Goal: Contribute content: Contribute content

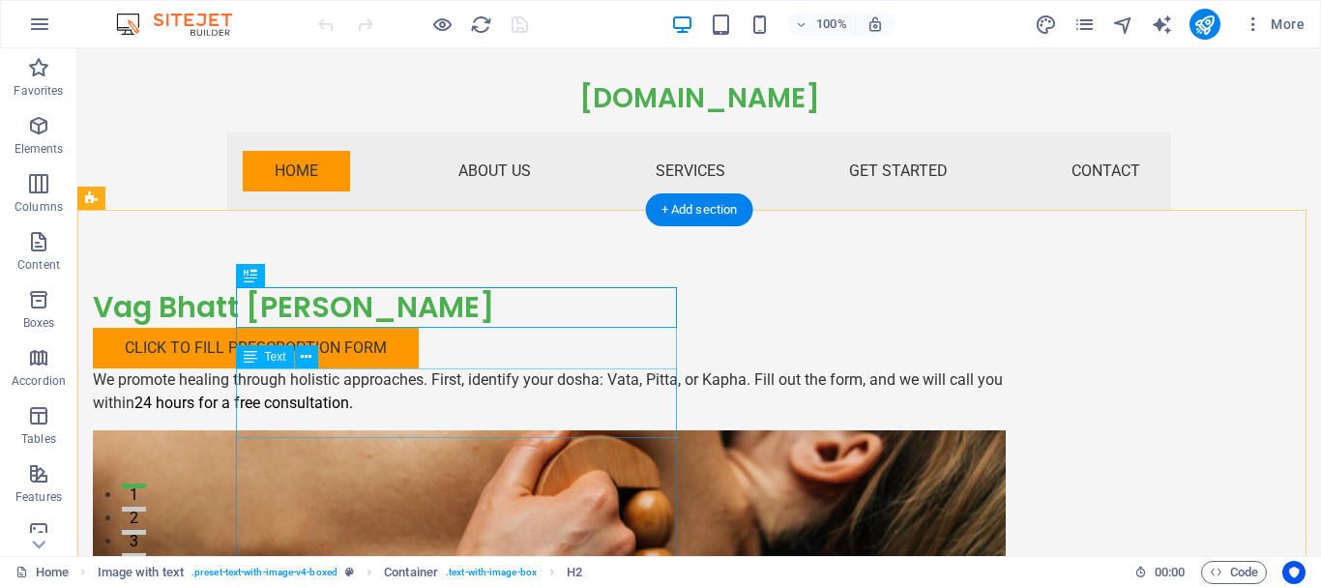
click at [433, 410] on div "We promote healing through holistic approaches. First, identify your dosha: Vat…" at bounding box center [549, 392] width 913 height 46
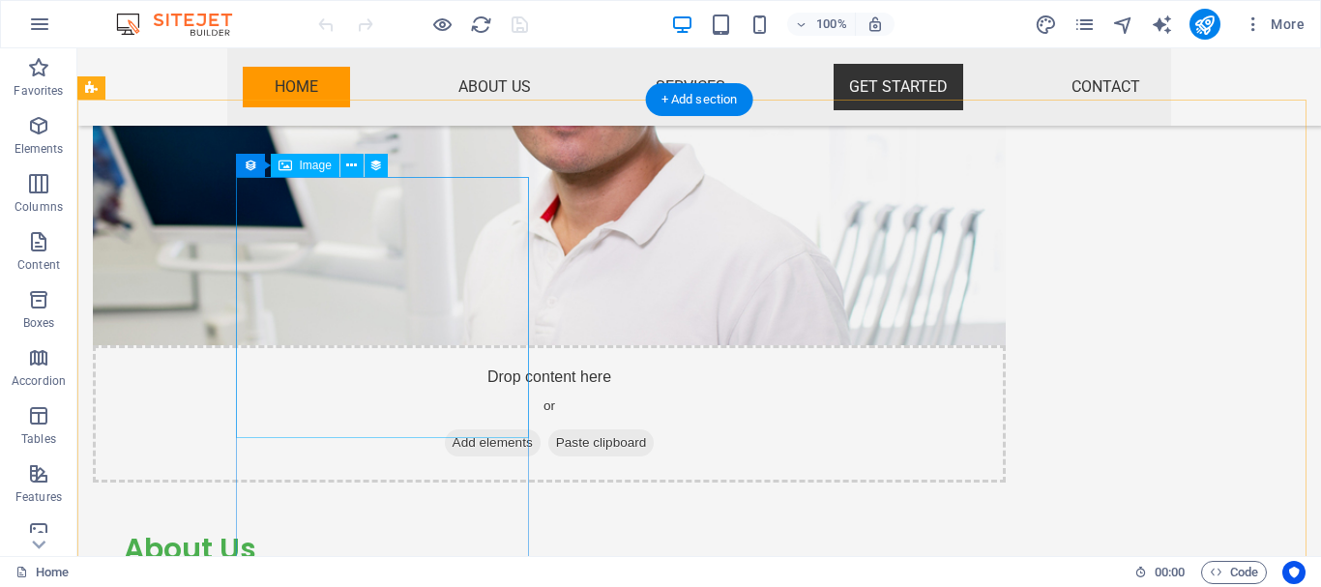
scroll to position [2625, 0]
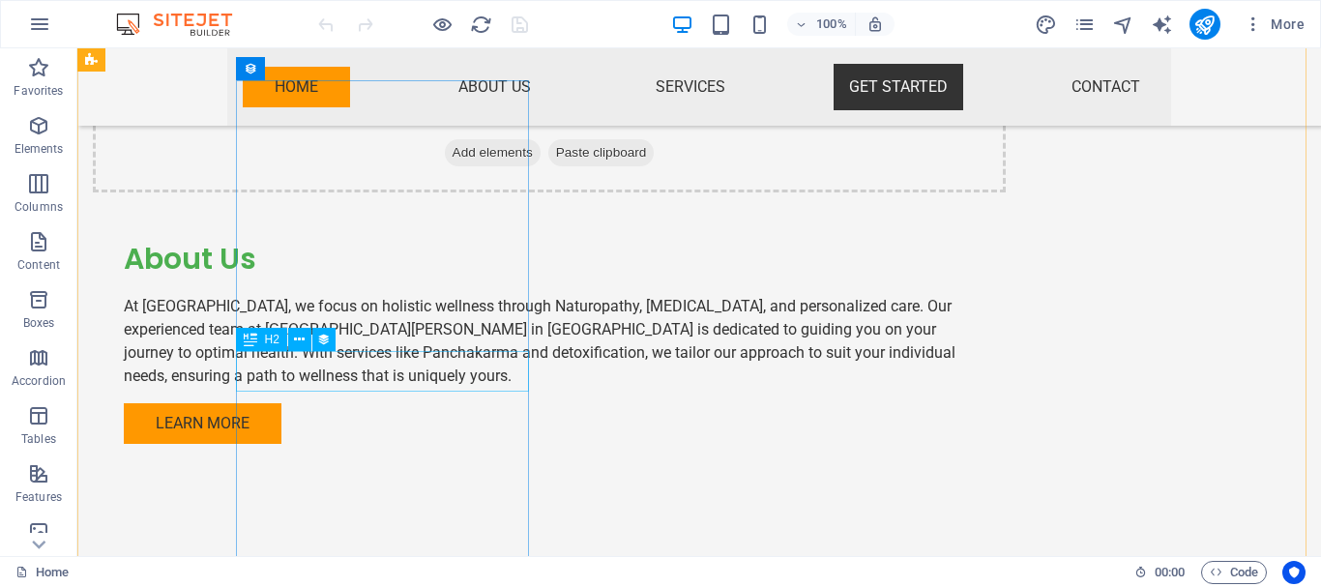
drag, startPoint x: 398, startPoint y: 427, endPoint x: 320, endPoint y: 379, distance: 90.8
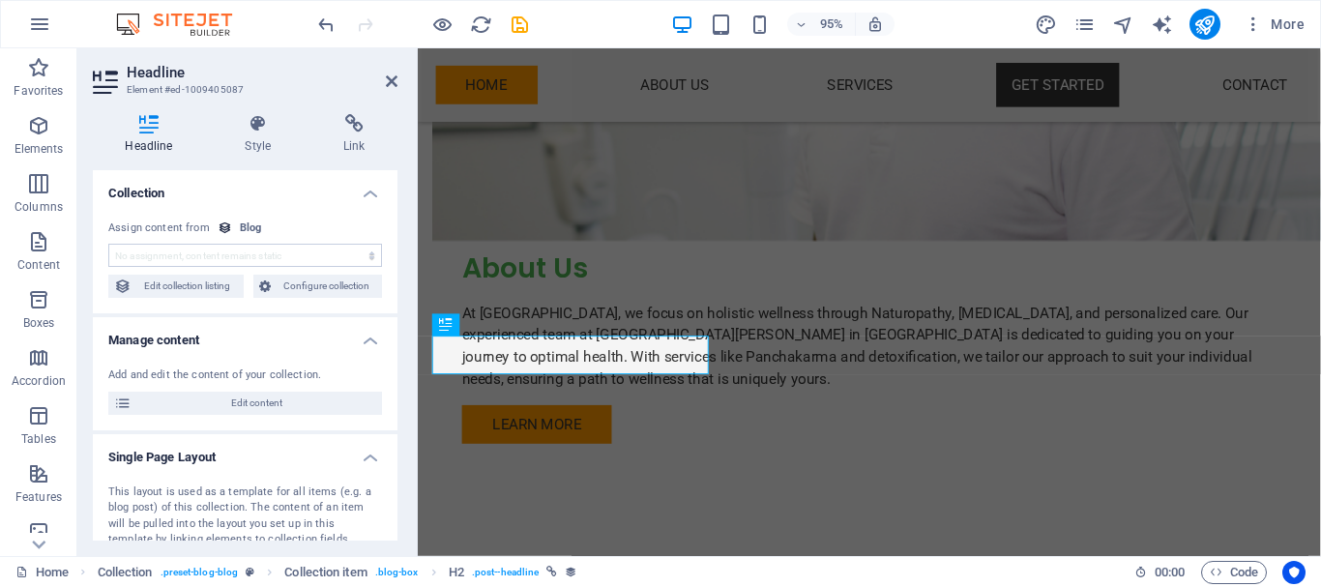
scroll to position [2647, 0]
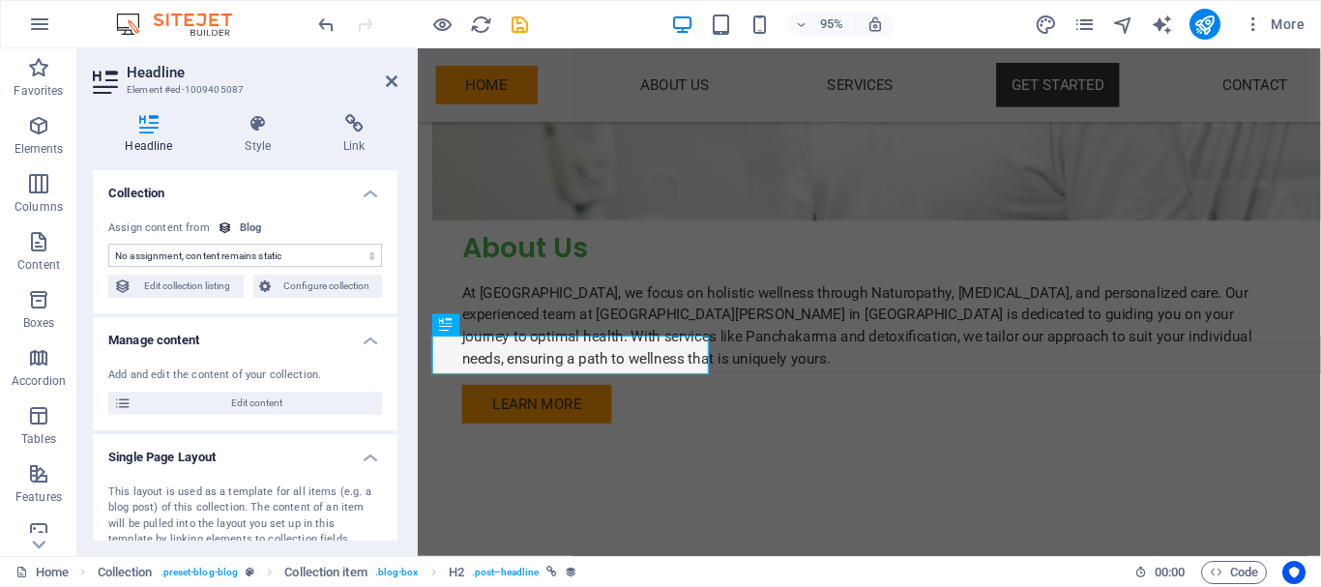
select select "name"
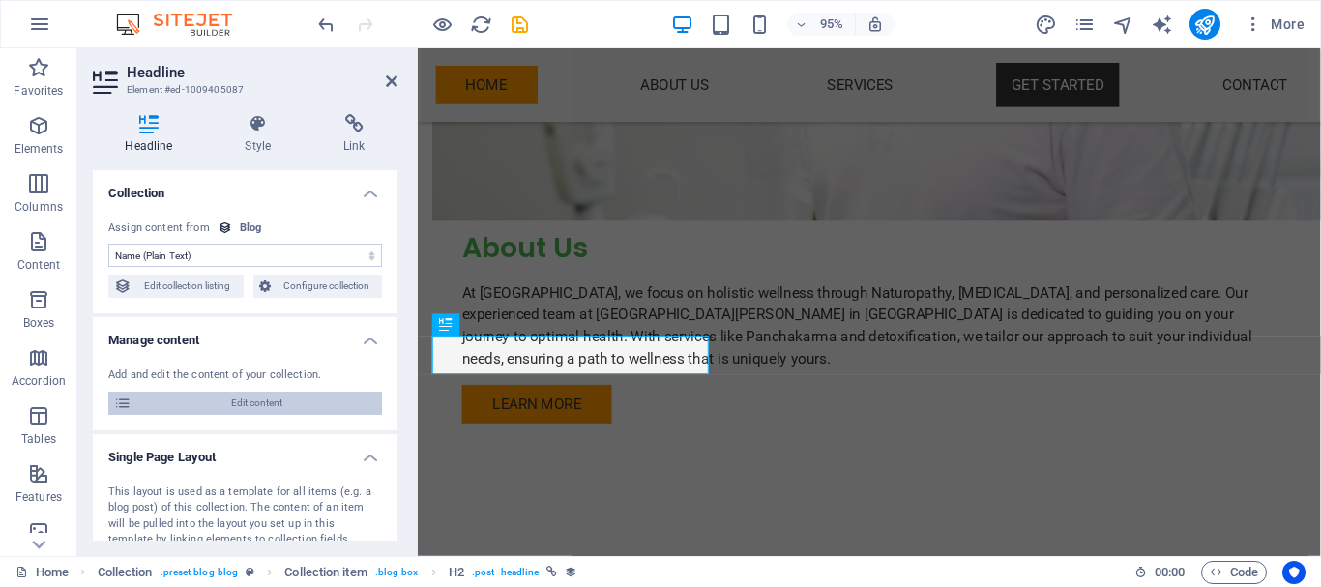
click at [169, 404] on span "Edit content" at bounding box center [256, 403] width 239 height 23
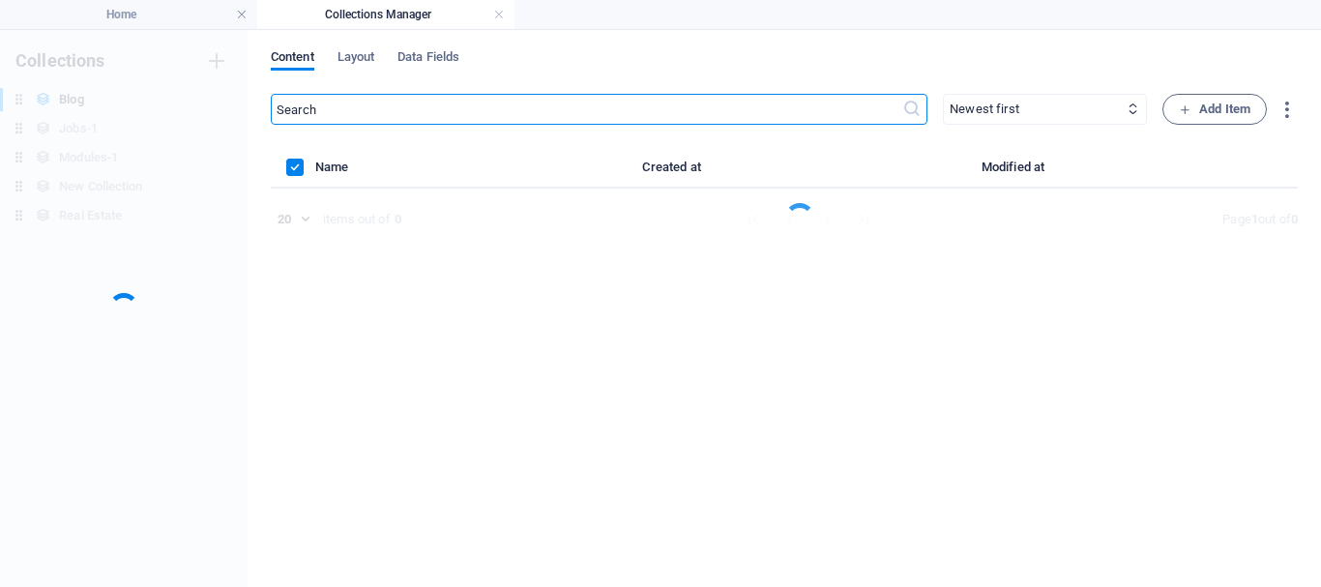
scroll to position [0, 0]
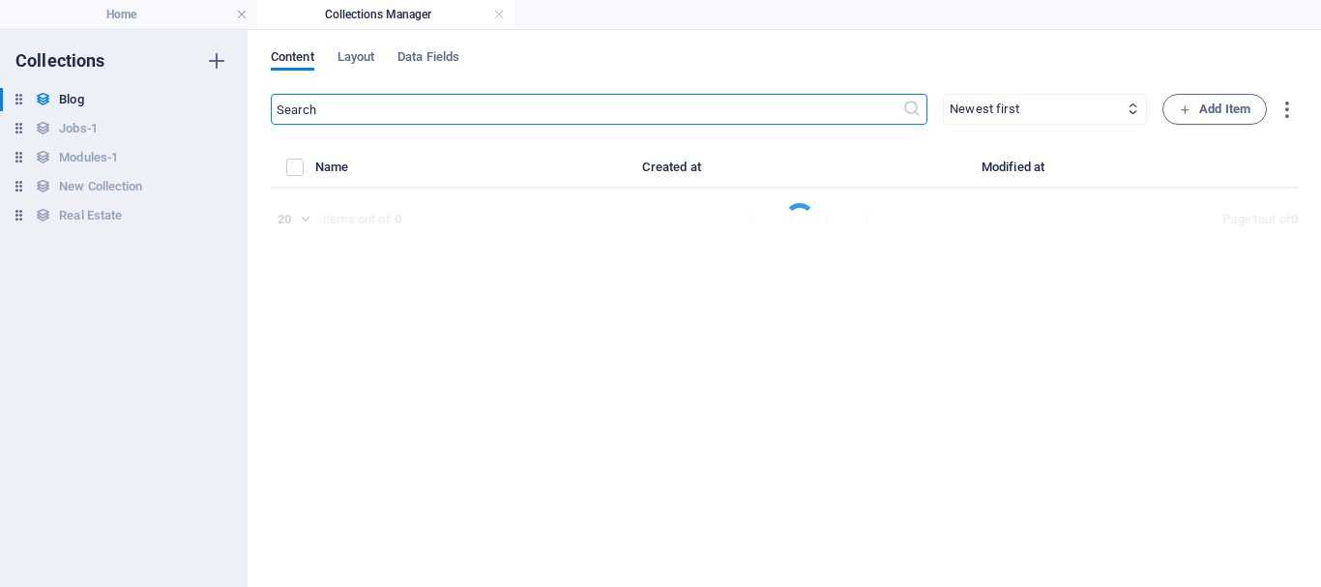
select select "Category 1"
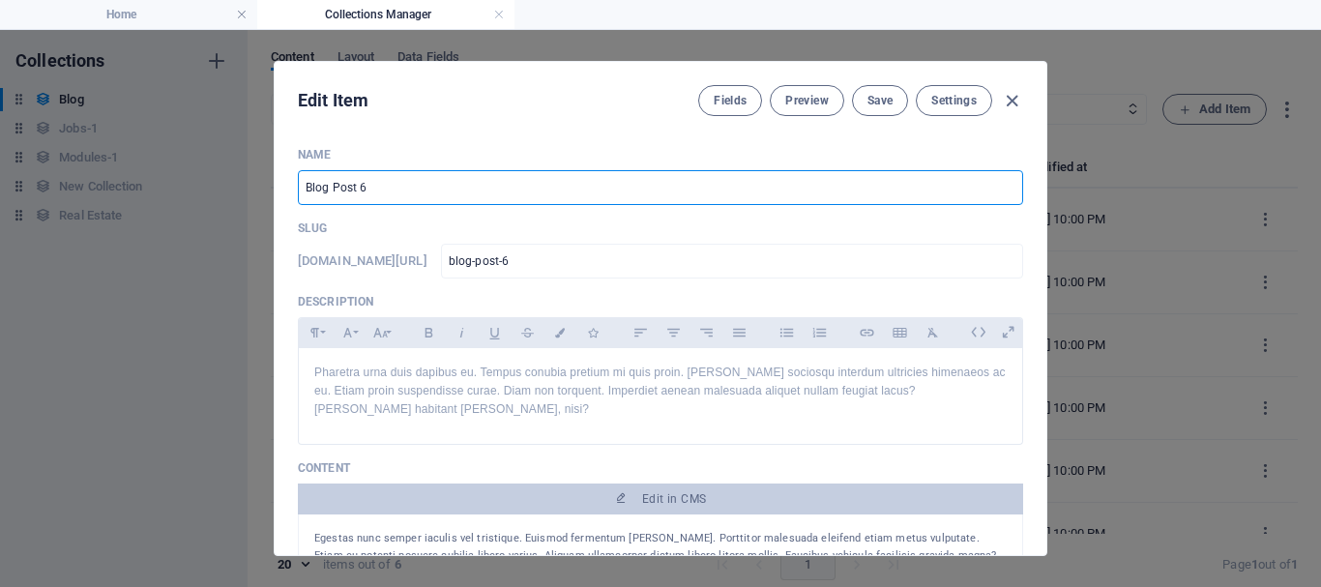
drag, startPoint x: 417, startPoint y: 183, endPoint x: 281, endPoint y: 176, distance: 136.6
click at [281, 176] on div "Name Blog Post 6 ​ Slug www.example.com/example-page/ blog-post-6 ​ Description…" at bounding box center [661, 344] width 772 height 424
type input "d"
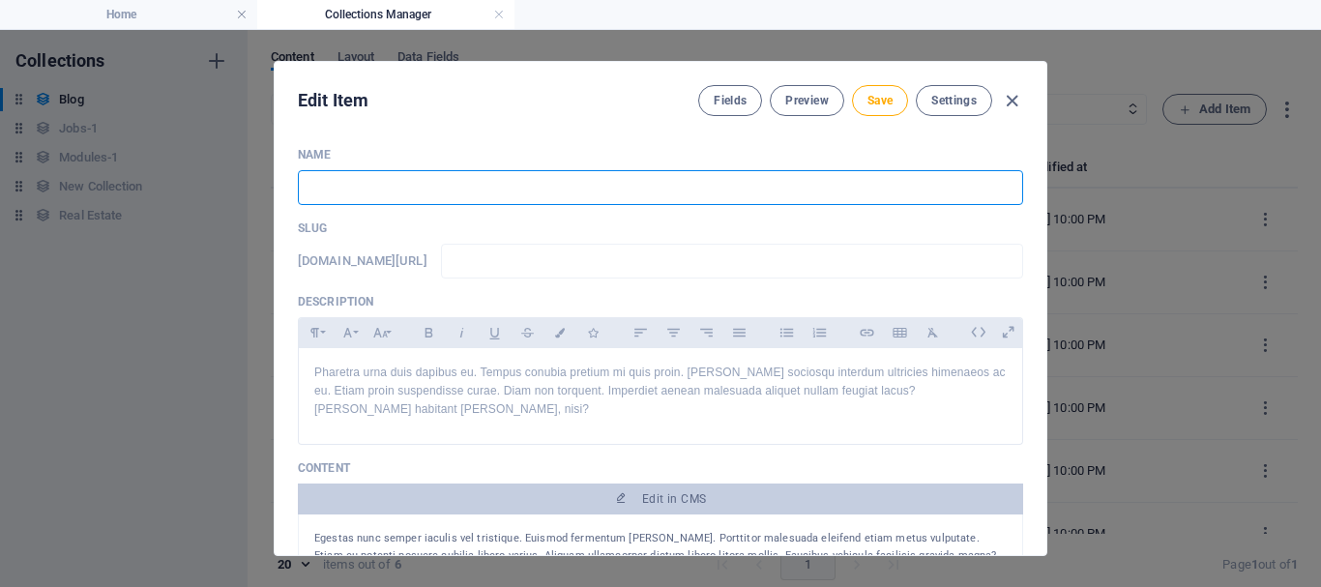
paste input "Pahle Inka Sugar 300 Rahata tha Abhi आयुर्वेदिक Dawa Se Matra 4-5 Dine Me Sugar…"
type input "Pahle Inka Sugar 300 Rahata tha Abhi आयुर्वेदिक Dawa Se Matra 4-5 Dine Me Sugar…"
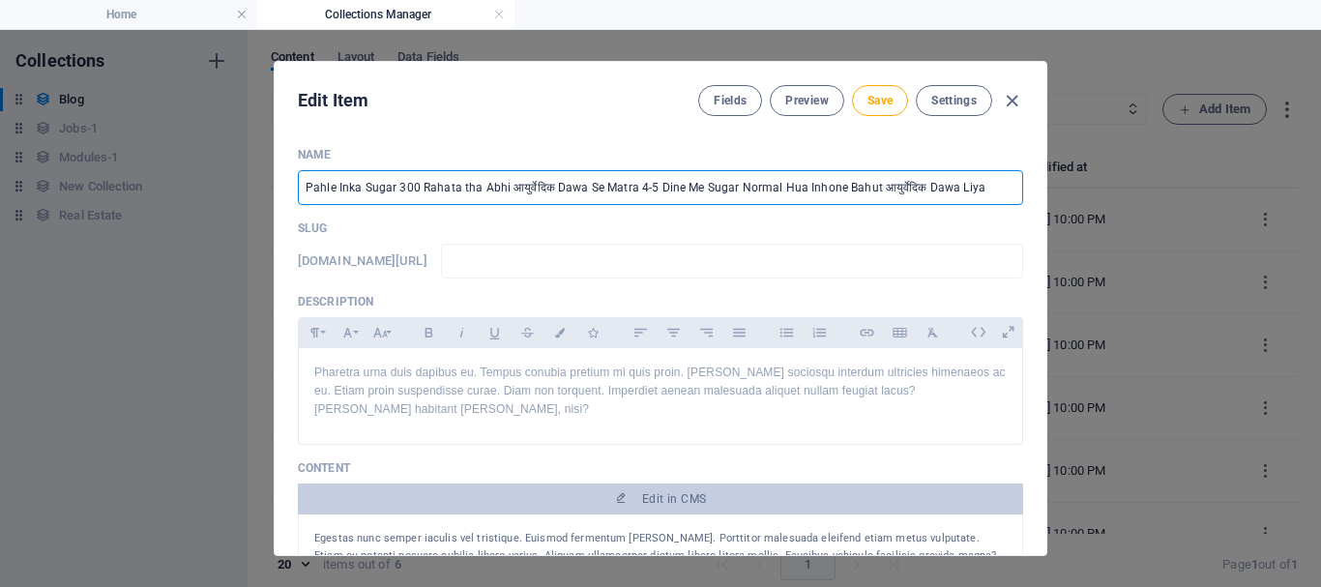
type input "pahle-inka-sugar-300-rahata-tha-abhi-dawa-se-matra-4-5-dine-me-sugar-normal-hua…"
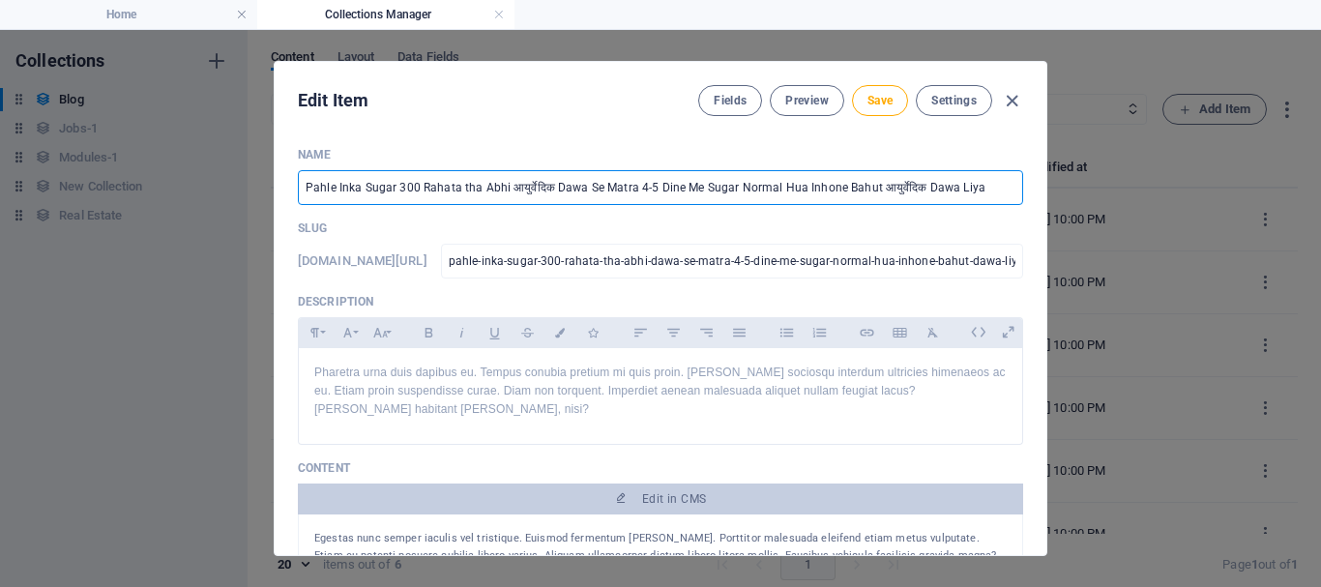
drag, startPoint x: 485, startPoint y: 187, endPoint x: 1072, endPoint y: 191, distance: 587.2
click at [1072, 191] on div "Edit Item Fields Preview Save Settings Name Pahle Inka Sugar 300 Rahata tha Abh…" at bounding box center [660, 308] width 1321 height 557
type input "Pahle Inka Sugar 300 Rahata tha"
type input "pahle-inka-sugar-300-rahata-tha"
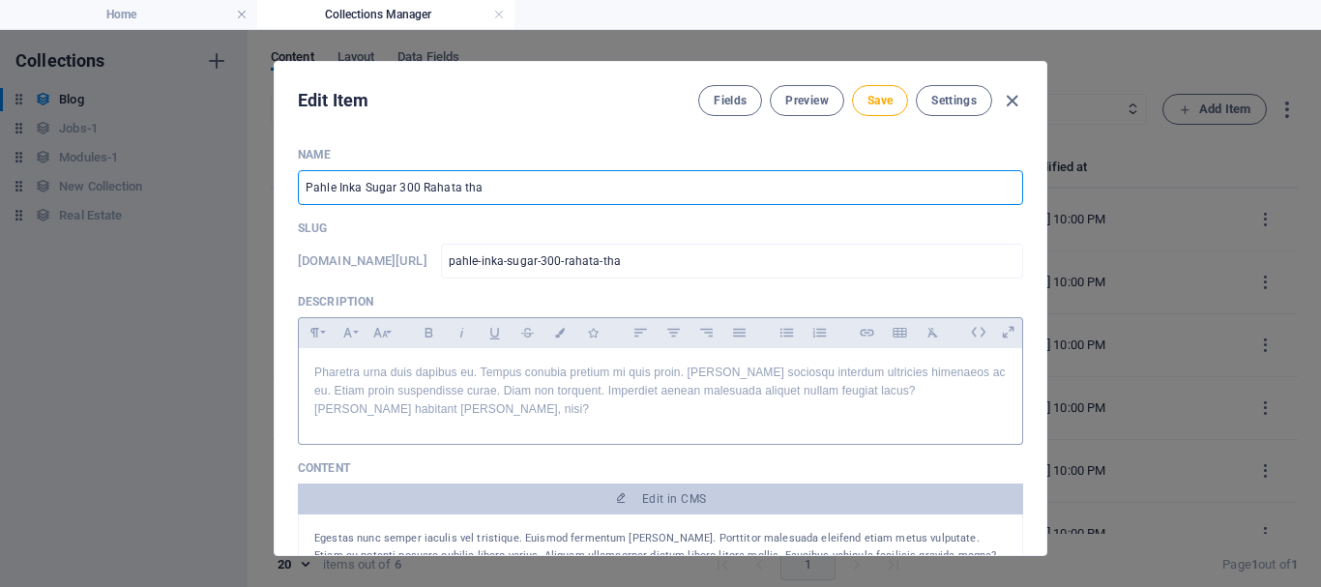
type input "Pahle Inka Sugar 300 Rahata tha"
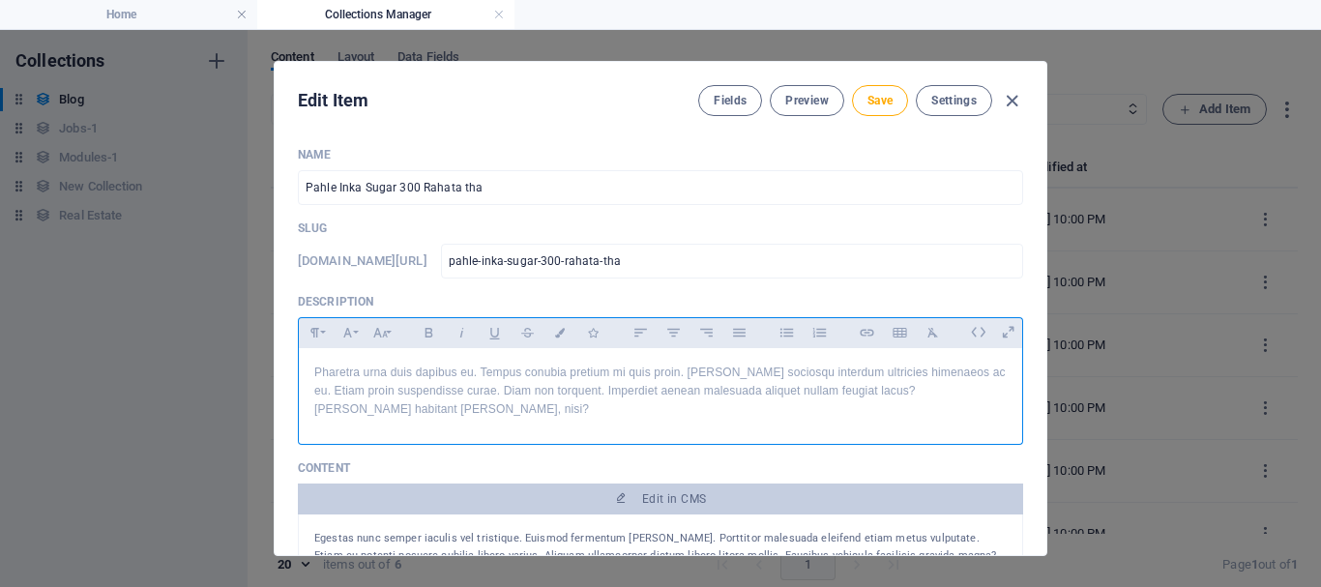
click at [490, 388] on p "Pharetra urna duis dapibus eu. Tempus conubia pretium mi quis proin. Ullamcorpe…" at bounding box center [660, 392] width 693 height 56
click at [1170, 15] on lpop-circle at bounding box center [1170, 8] width 0 height 15
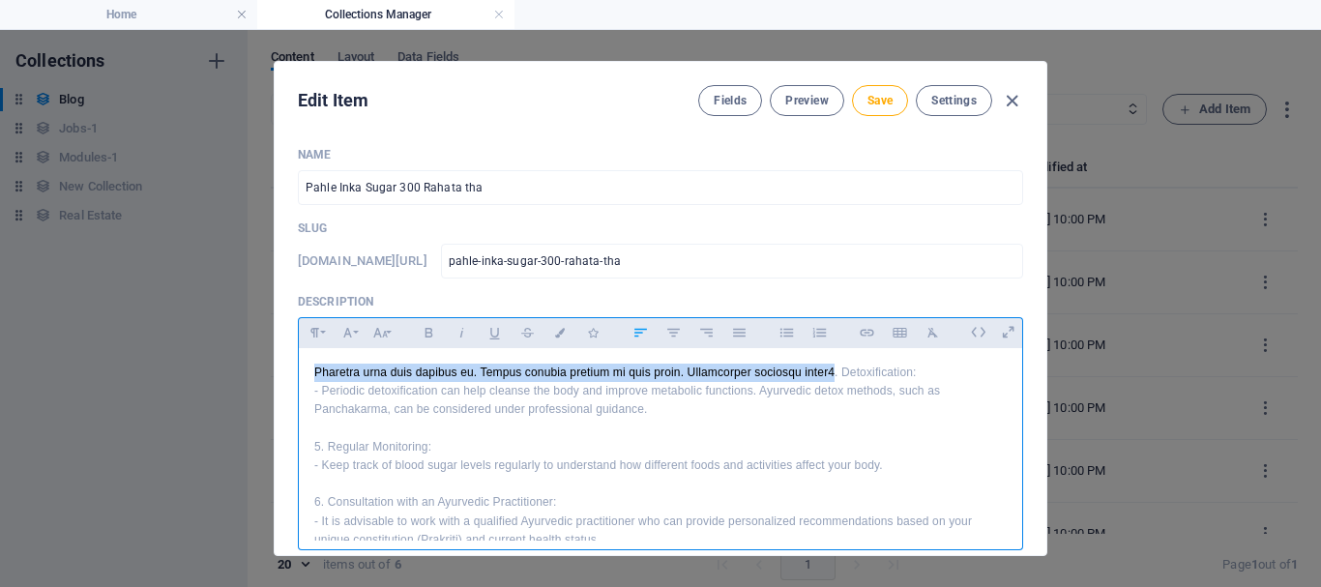
drag, startPoint x: 853, startPoint y: 372, endPoint x: 279, endPoint y: 324, distance: 576.7
click at [279, 324] on div "Name Pahle Inka Sugar 300 Rahata tha ​ Slug www.example.com/example-page/ pahle…" at bounding box center [661, 344] width 772 height 424
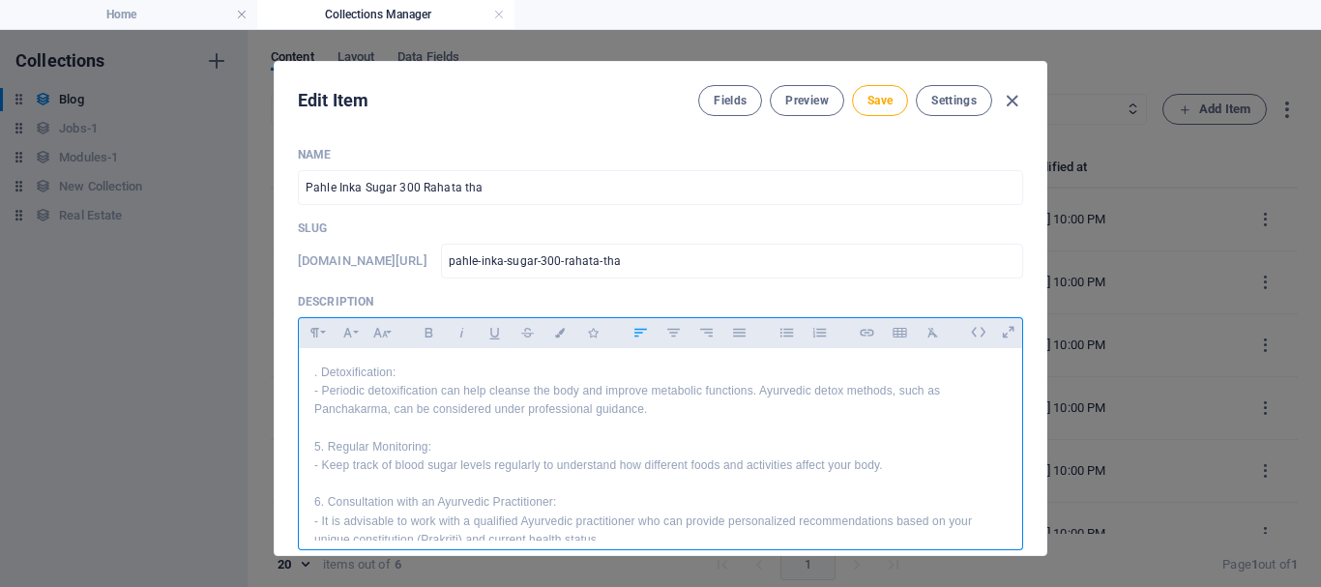
drag, startPoint x: 608, startPoint y: 465, endPoint x: 263, endPoint y: 306, distance: 380.5
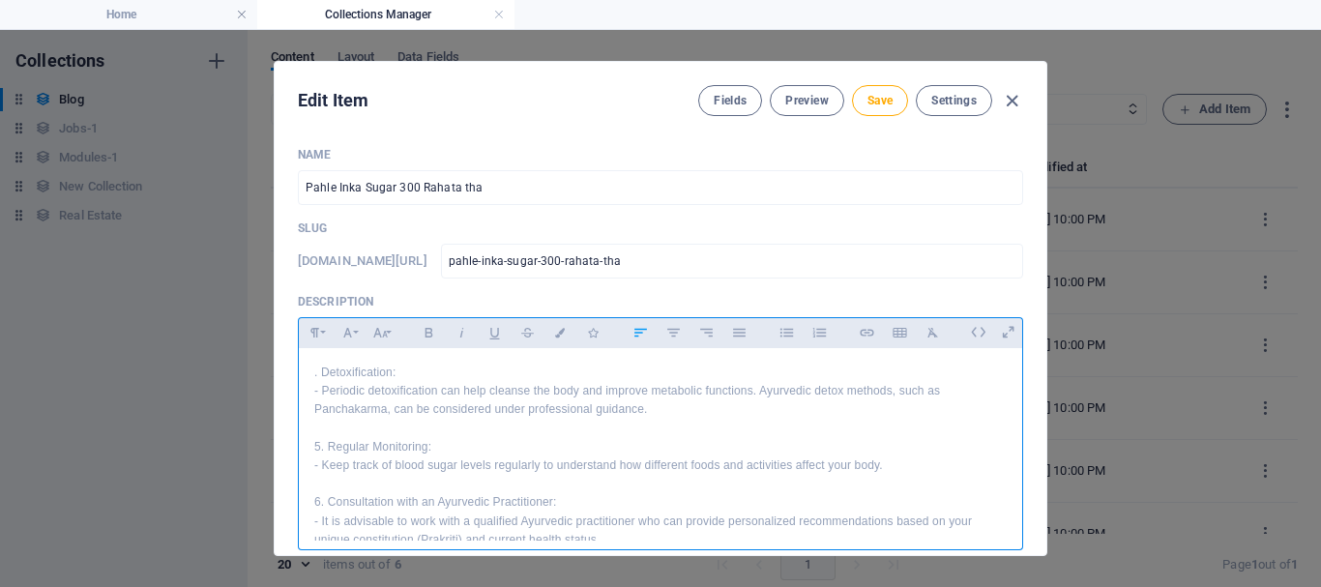
click at [263, 306] on div "Edit Item Fields Preview Save Settings Name Pahle Inka Sugar 300 Rahata tha ​ S…" at bounding box center [660, 308] width 1321 height 557
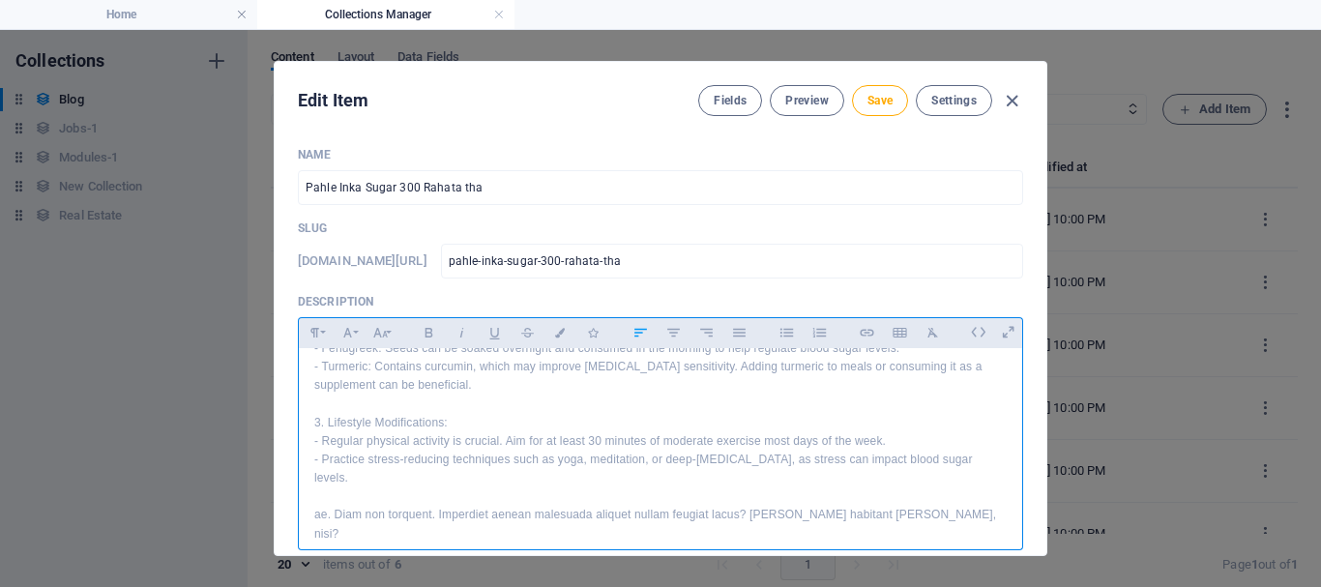
scroll to position [193, 0]
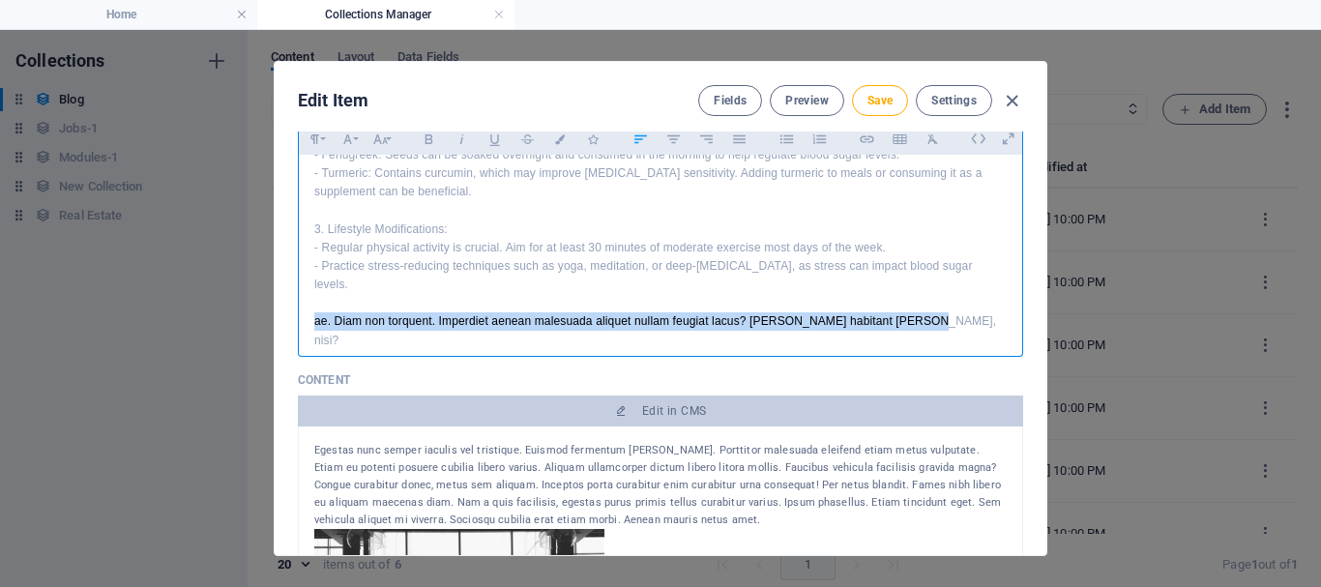
drag, startPoint x: 309, startPoint y: 323, endPoint x: 1006, endPoint y: 344, distance: 697.8
click at [1006, 344] on div "In summary, managing type 2 diabetes through Ayurveda involves a holistic appro…" at bounding box center [661, 62] width 724 height 607
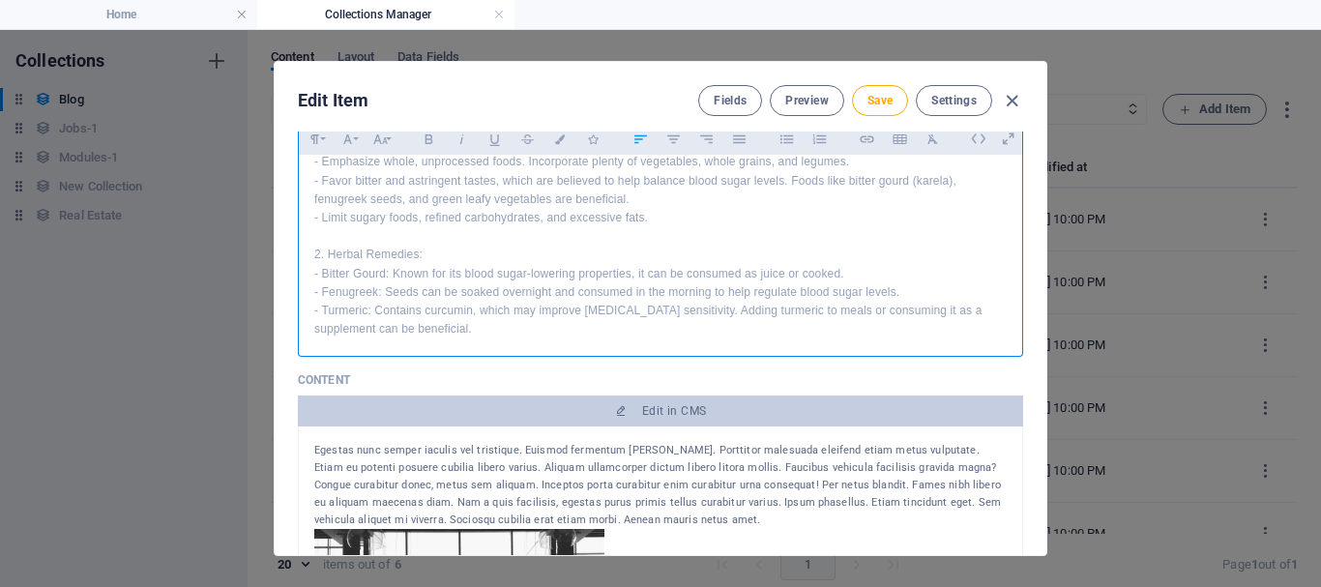
scroll to position [452, 0]
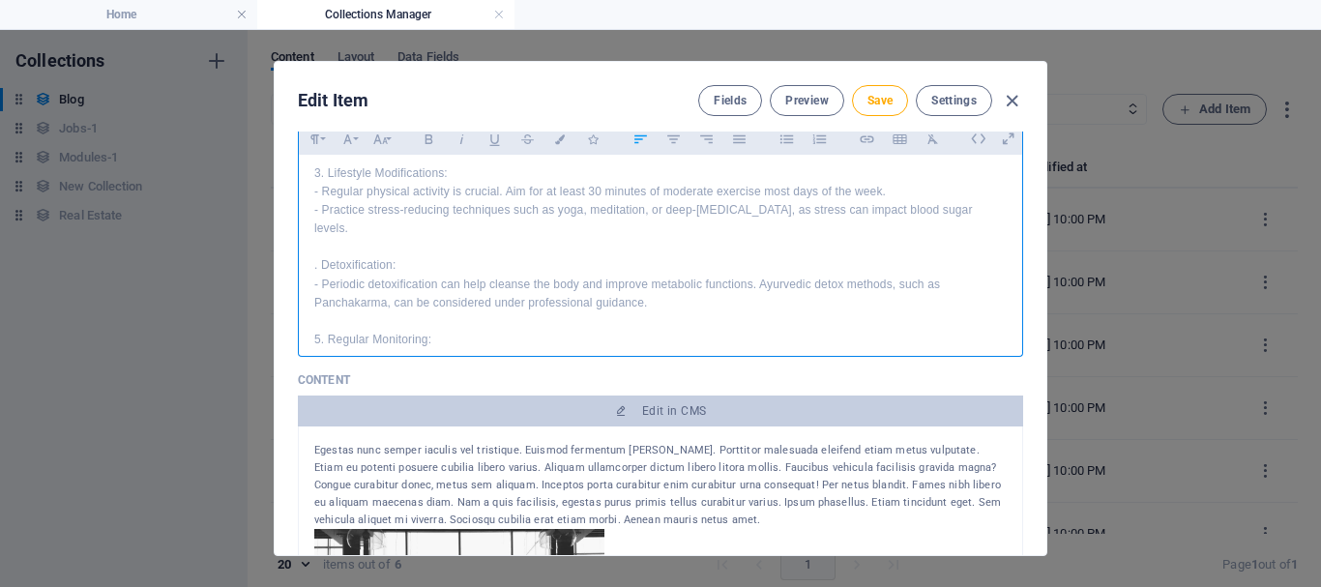
click at [314, 257] on p "In summary, managing type 2 diabetes through Ayurveda involves a holistic appro…" at bounding box center [660, 80] width 693 height 724
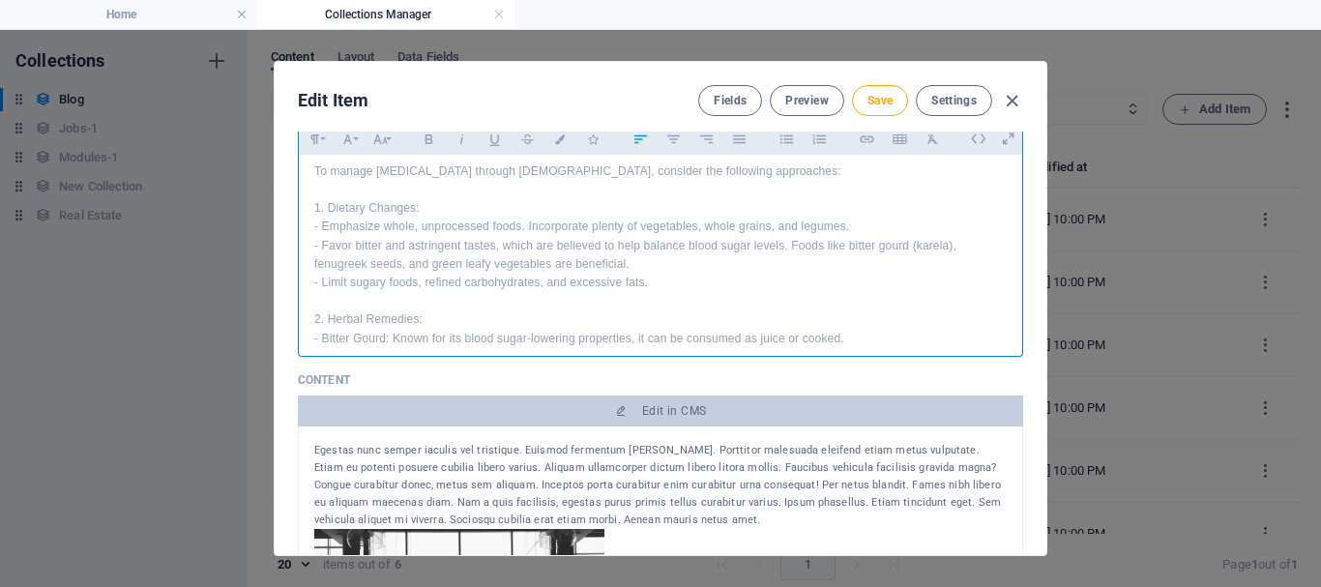
scroll to position [97, 0]
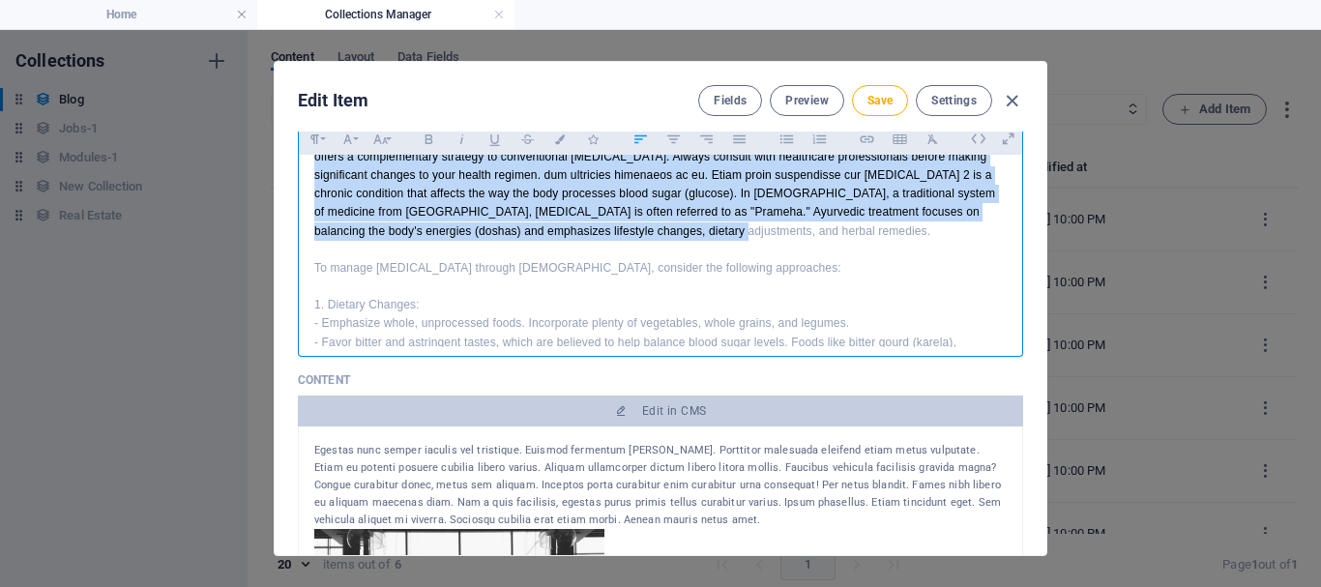
drag, startPoint x: 740, startPoint y: 238, endPoint x: 257, endPoint y: 141, distance: 492.3
click at [257, 141] on div "Edit Item Fields Preview Save Settings Name Pahle Inka Sugar 300 Rahata tha ​ S…" at bounding box center [660, 308] width 1321 height 557
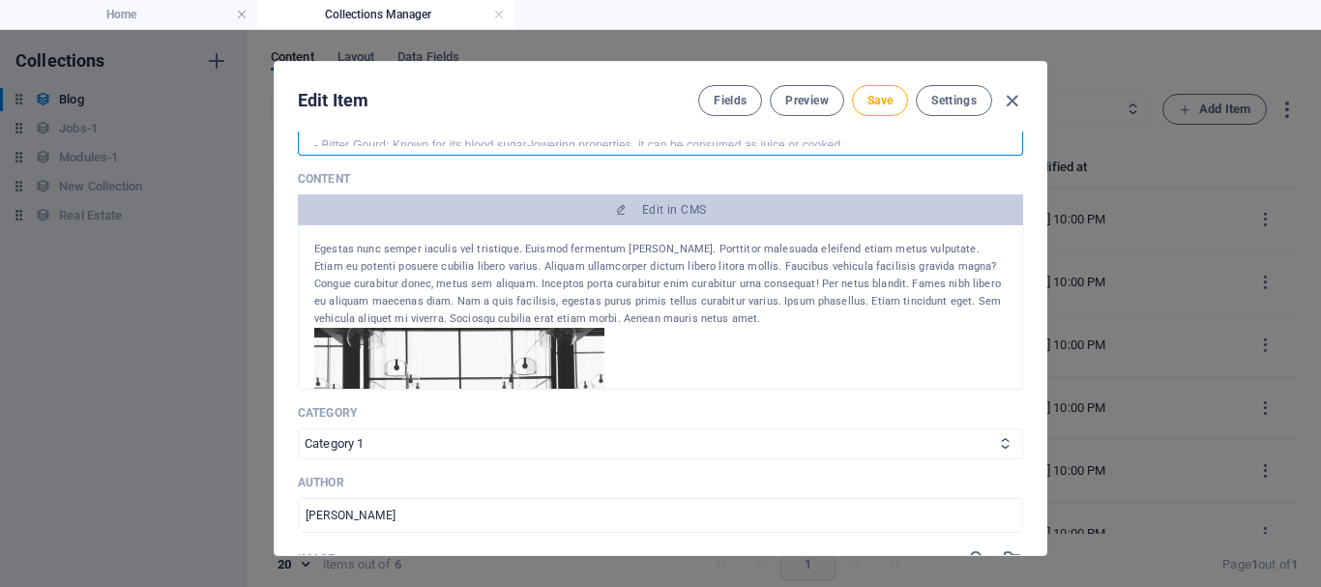
scroll to position [104, 0]
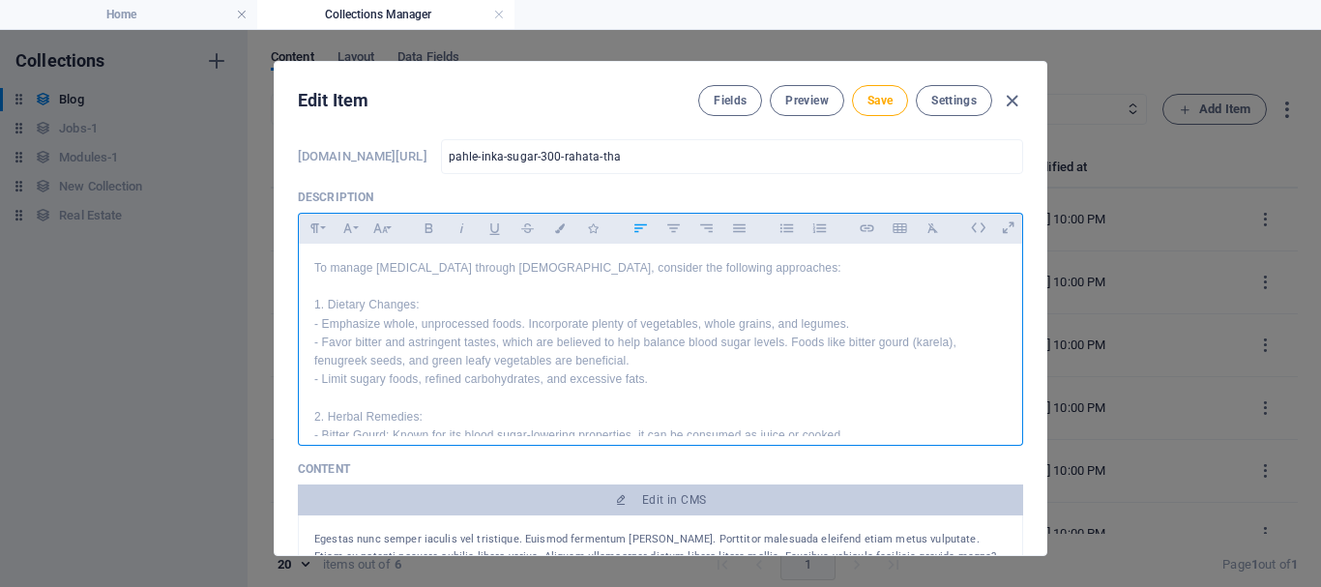
click at [623, 396] on p "To manage type 2 diabetes through Ayurveda, consider the following approaches: …" at bounding box center [660, 528] width 693 height 538
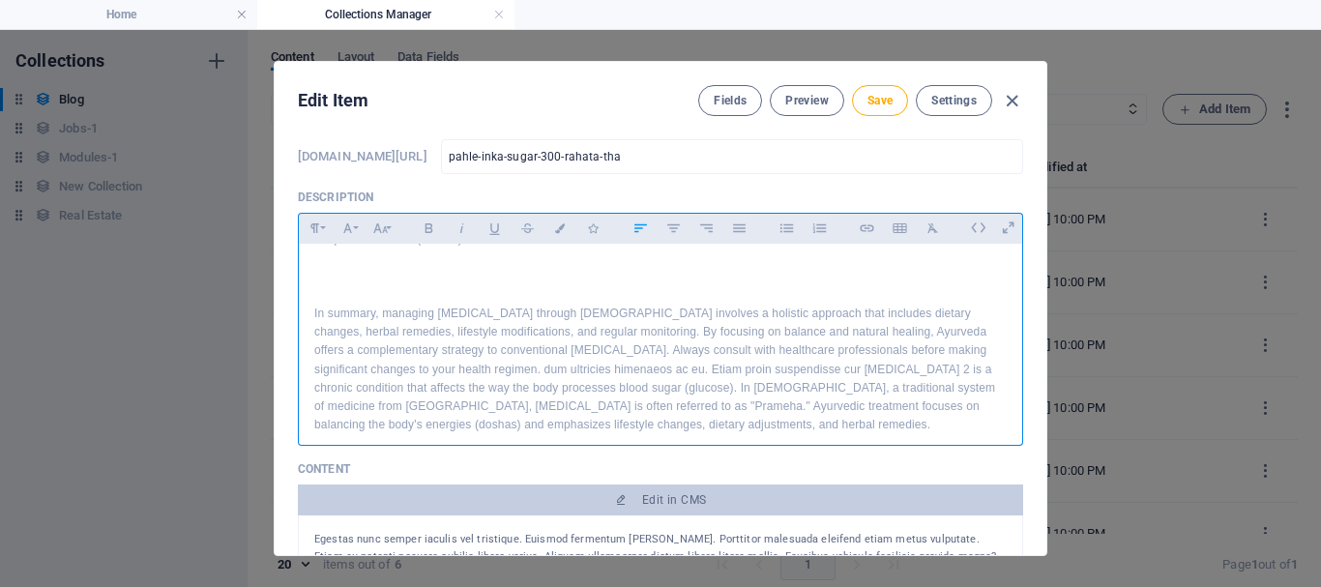
scroll to position [562, 0]
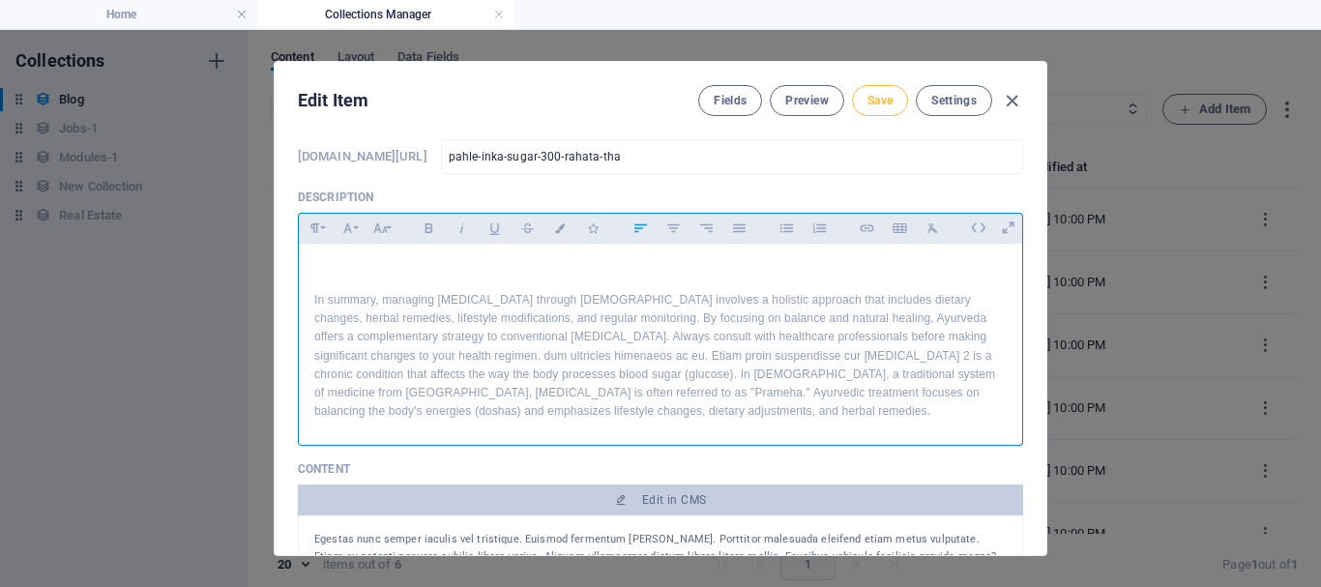
click at [873, 108] on button "Save" at bounding box center [880, 100] width 56 height 31
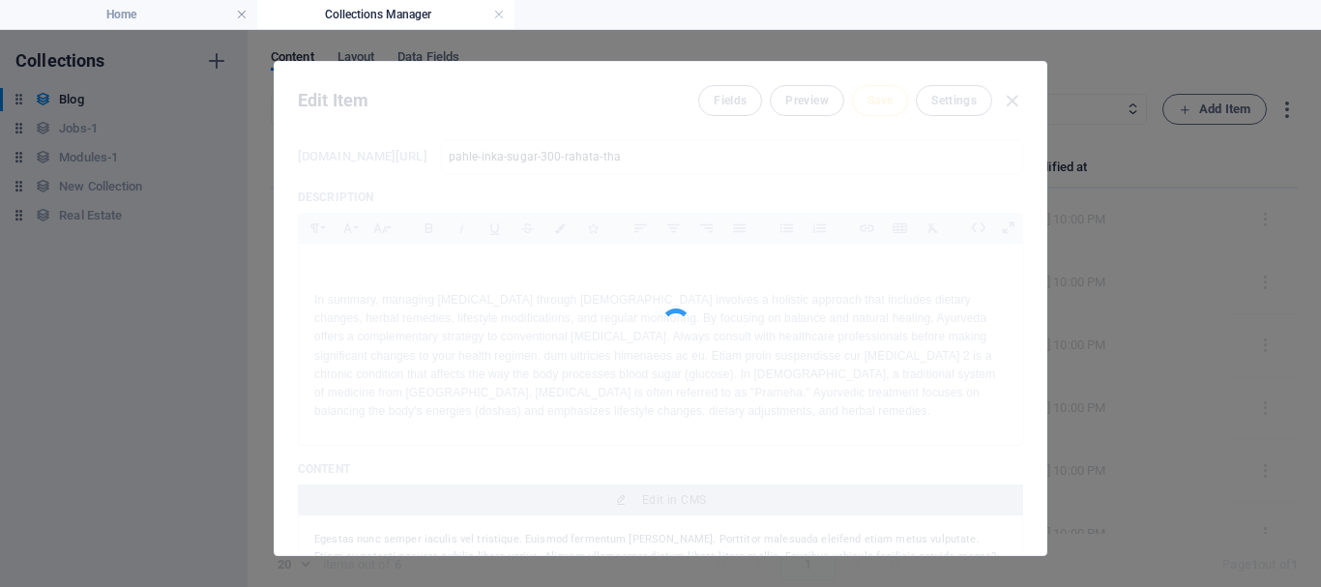
type input "pahle-inka-sugar-300-rahata-tha"
type input "Pahle Inka Sugar 300 Rahata tha"
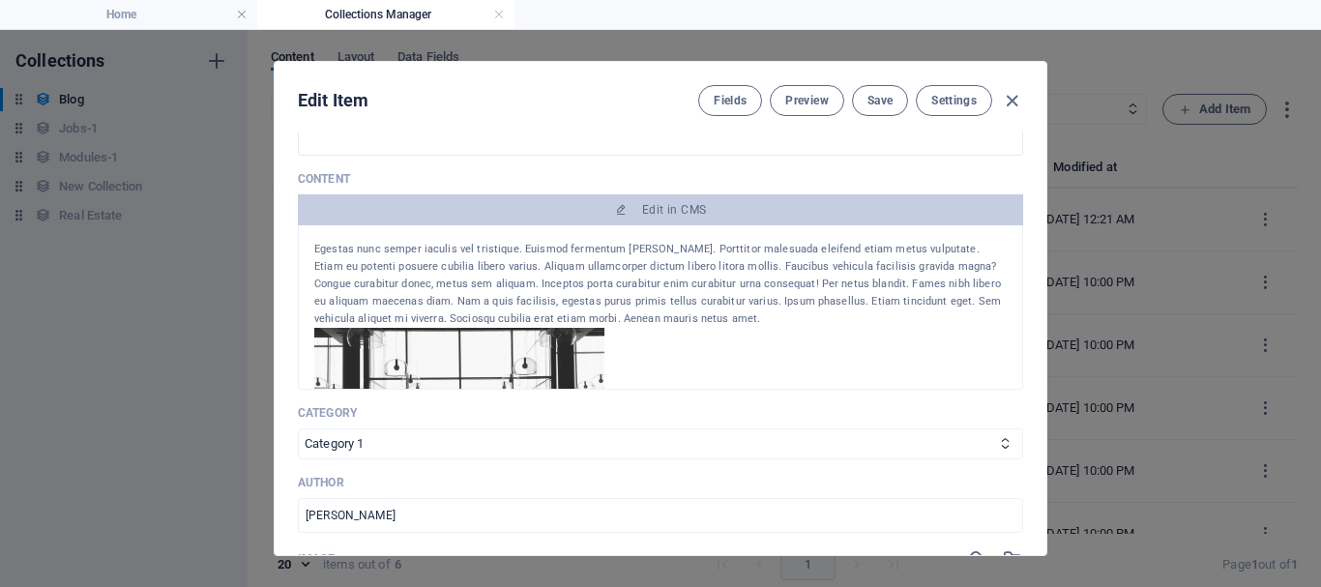
scroll to position [201, 0]
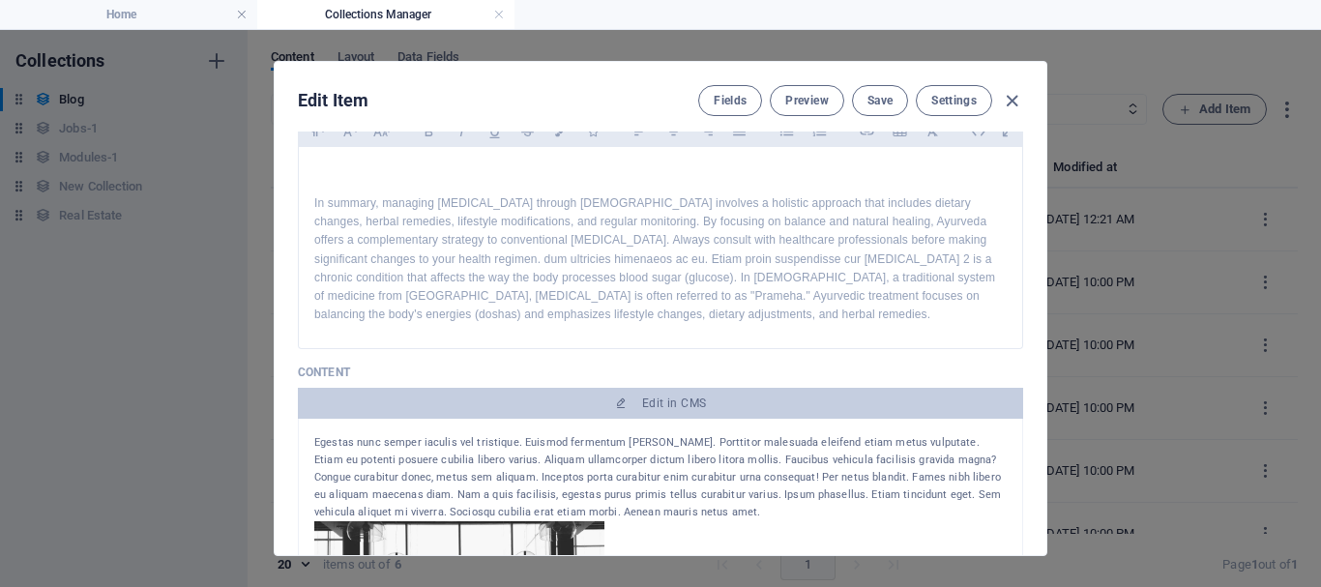
click at [598, 434] on div "Egestas nunc semper iaculis vel tristique. Euismod fermentum mattis. Porttitor …" at bounding box center [660, 477] width 693 height 87
click at [568, 459] on div "Egestas nunc semper iaculis vel tristique. Euismod fermentum mattis. Porttitor …" at bounding box center [660, 477] width 693 height 87
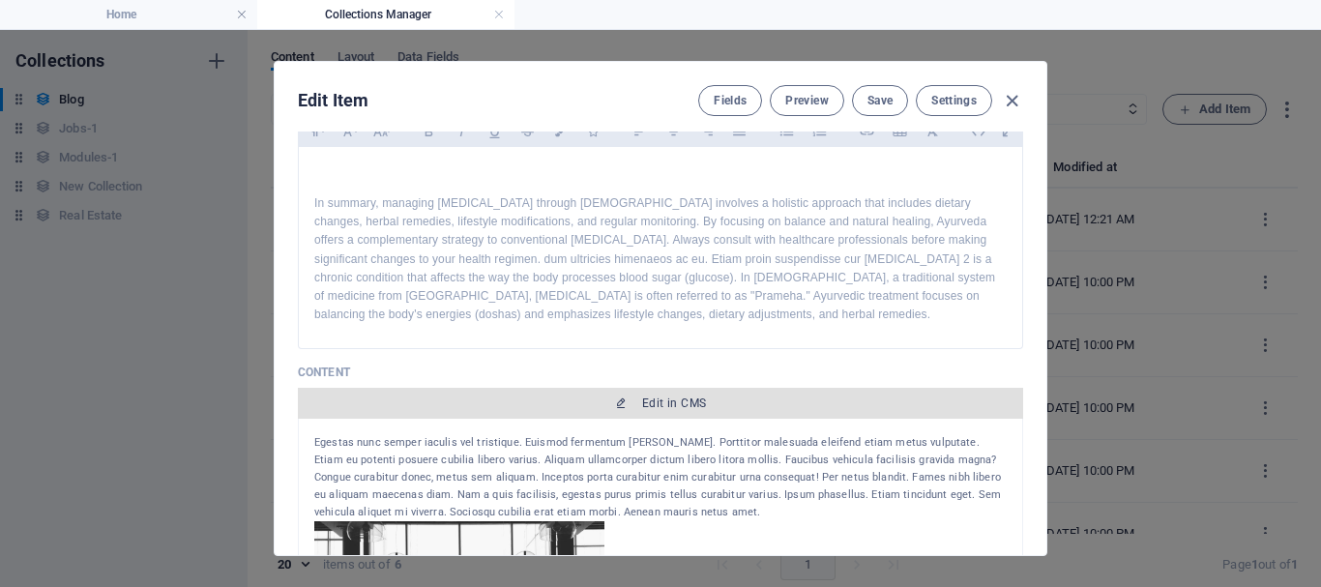
scroll to position [395, 0]
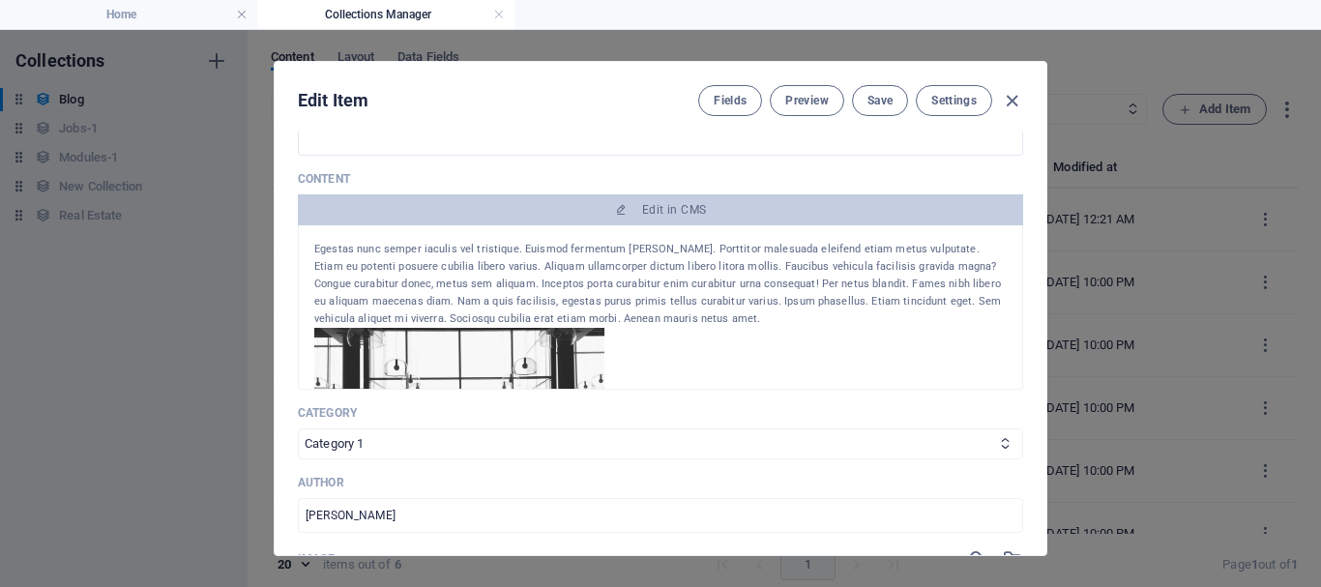
click at [510, 303] on div "Egestas nunc semper iaculis vel tristique. Euismod fermentum mattis. Porttitor …" at bounding box center [660, 284] width 693 height 87
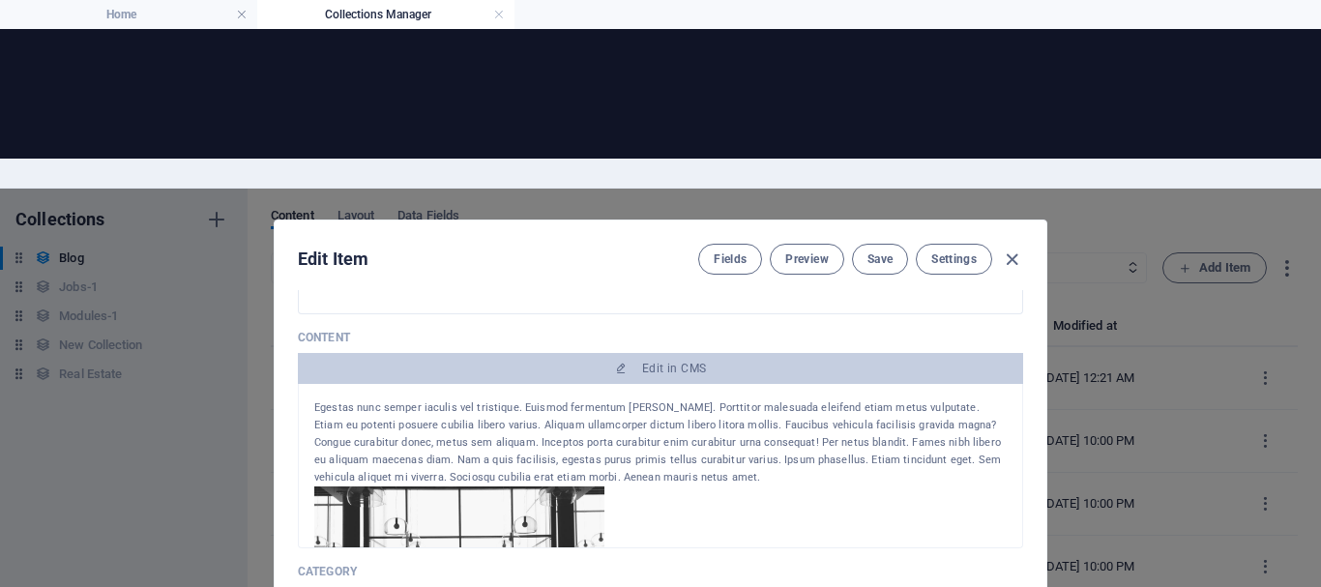
click at [490, 400] on div "Egestas nunc semper iaculis vel tristique. Euismod fermentum mattis. Porttitor …" at bounding box center [660, 443] width 693 height 87
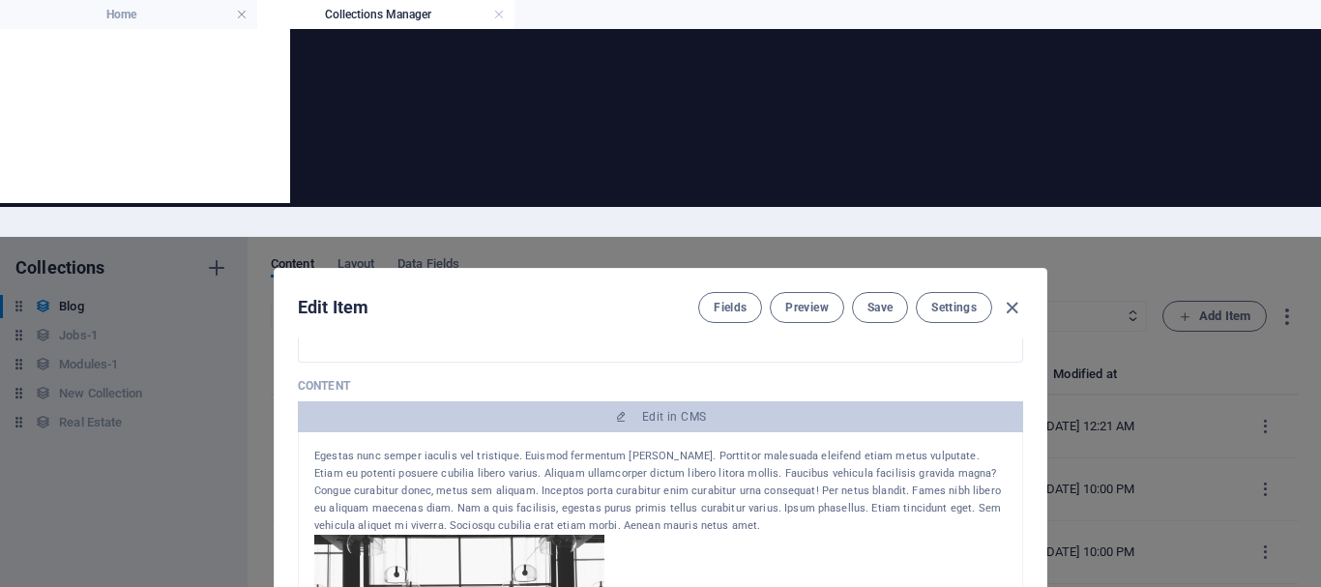
click at [574, 448] on div "Egestas nunc semper iaculis vel tristique. Euismod fermentum mattis. Porttitor …" at bounding box center [660, 491] width 693 height 87
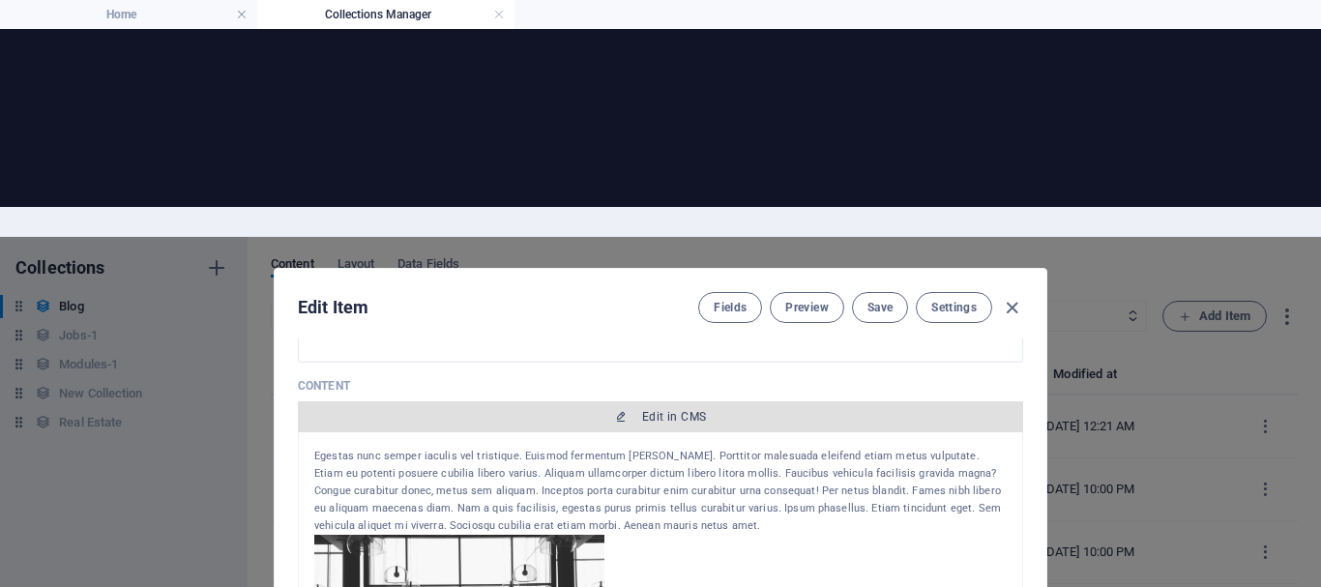
click at [687, 409] on span "Edit in CMS" at bounding box center [674, 416] width 64 height 15
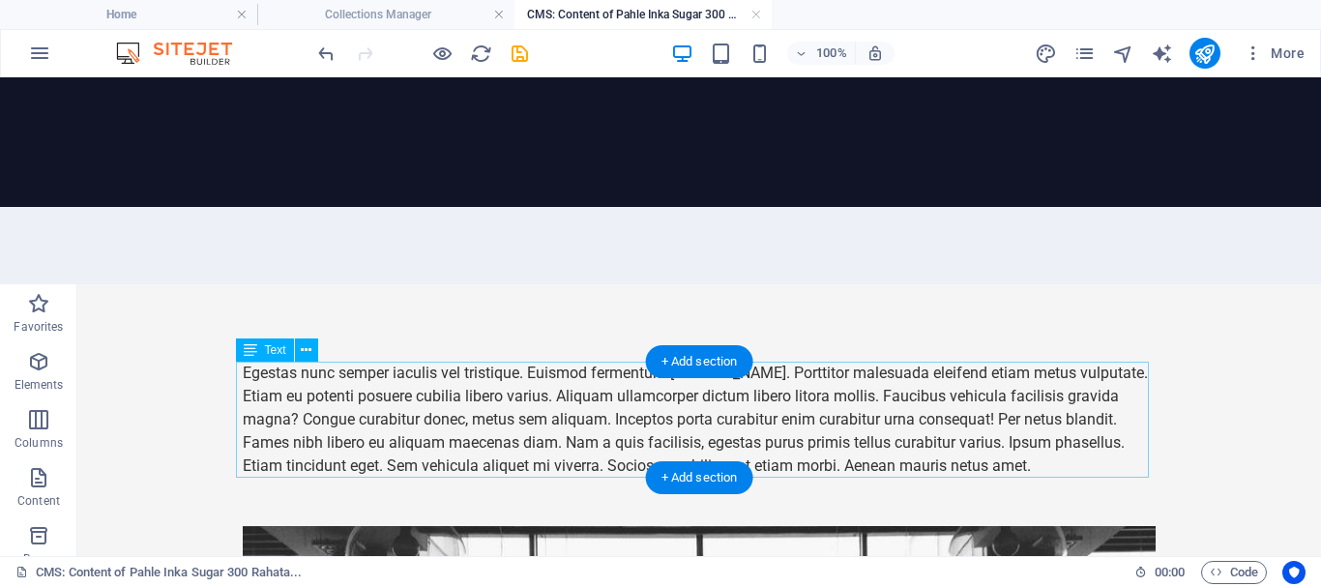
scroll to position [0, 0]
click at [686, 423] on div "Egestas nunc semper iaculis vel tristique. Euismod fermentum mattis. Porttitor …" at bounding box center [699, 420] width 913 height 116
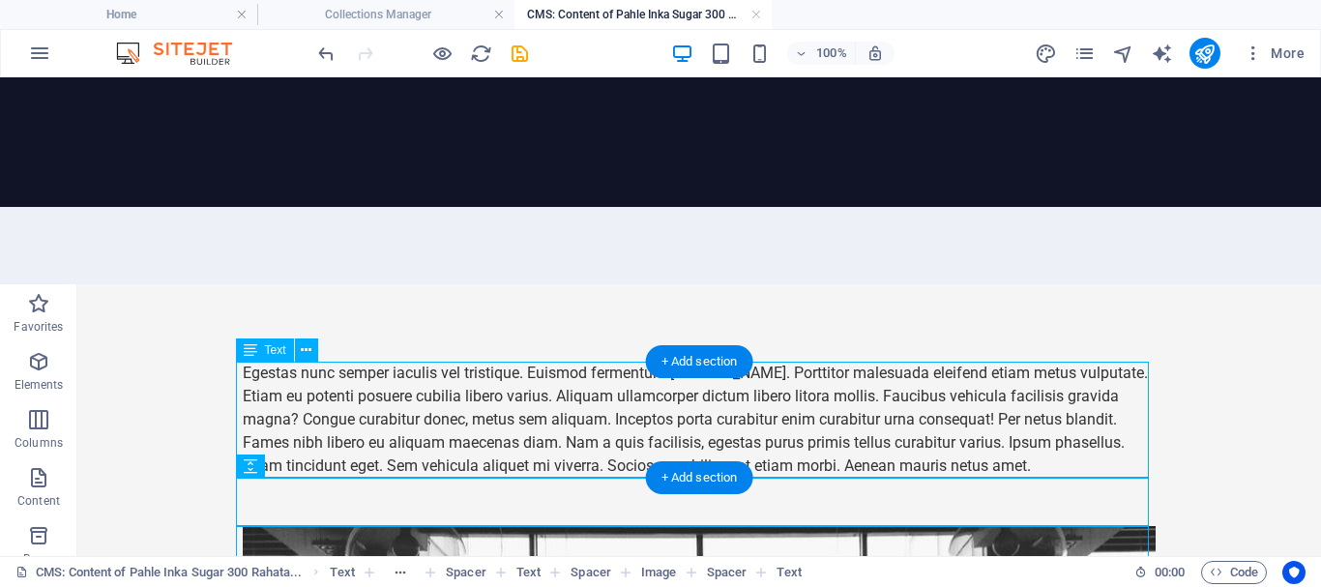
click at [916, 467] on div "Egestas nunc semper iaculis vel tristique. Euismod fermentum mattis. Porttitor …" at bounding box center [699, 420] width 913 height 116
click at [870, 450] on div "Egestas nunc semper iaculis vel tristique. Euismod fermentum mattis. Porttitor …" at bounding box center [699, 420] width 913 height 116
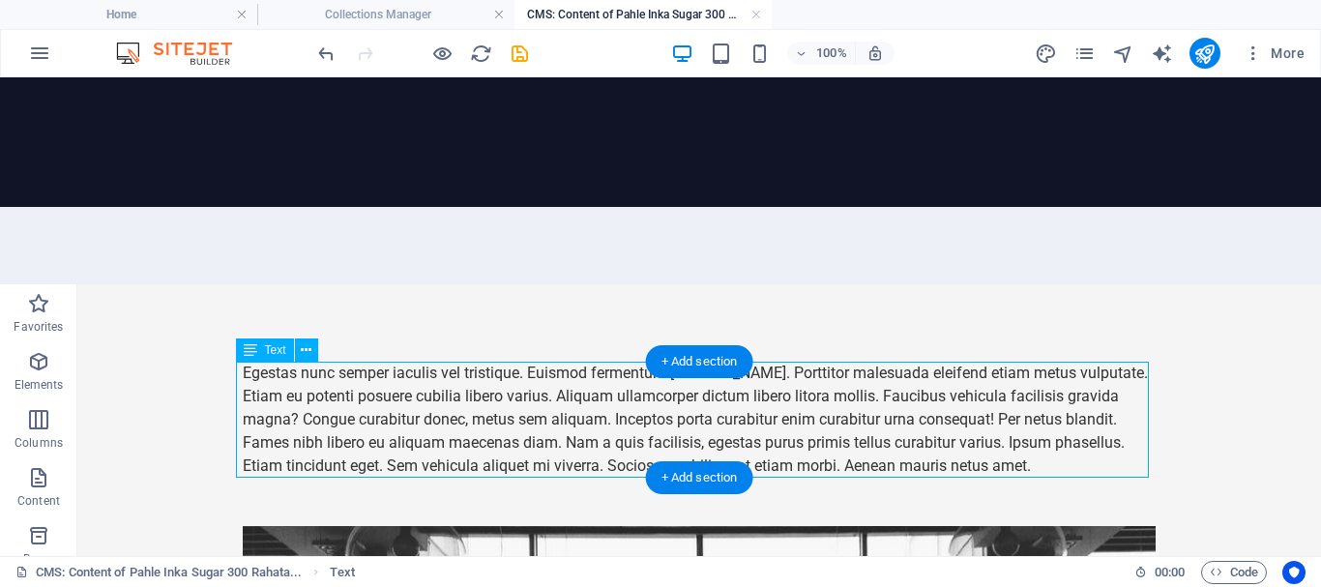
click at [381, 400] on div "Egestas nunc semper iaculis vel tristique. Euismod fermentum mattis. Porttitor …" at bounding box center [699, 420] width 913 height 116
click at [285, 393] on div "Egestas nunc semper iaculis vel tristique. Euismod fermentum mattis. Porttitor …" at bounding box center [699, 420] width 913 height 116
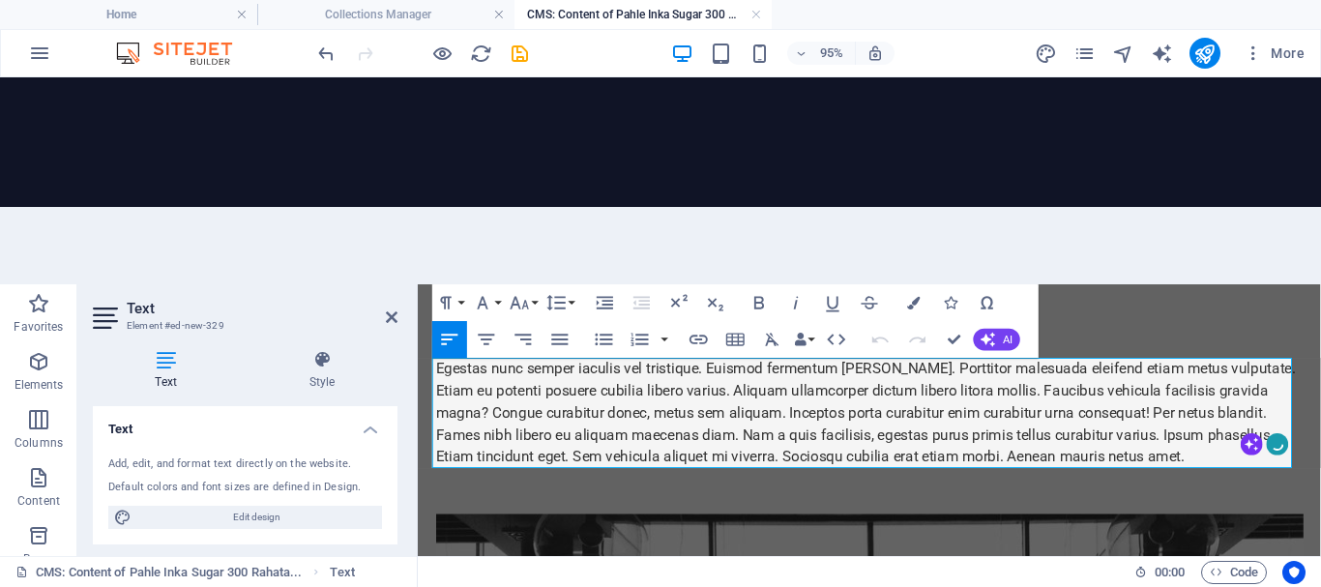
click at [561, 452] on div "Egestas nunc semper iaculis vel tristique. Euismod fermentum mattis. Porttitor …" at bounding box center [893, 420] width 913 height 116
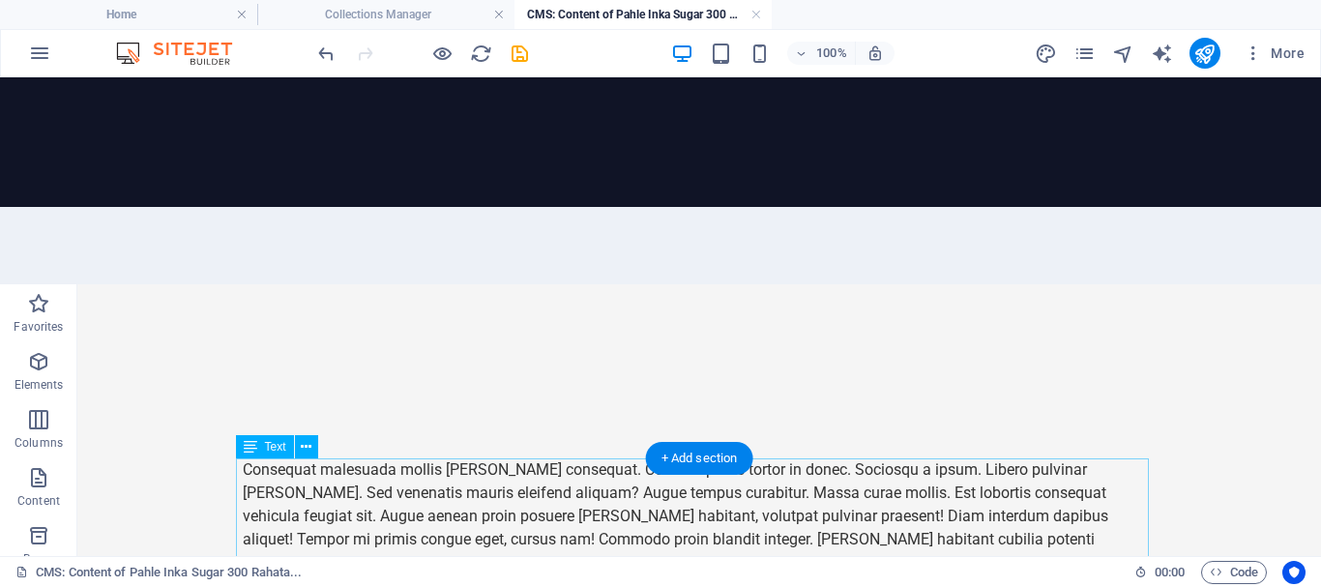
scroll to position [97, 0]
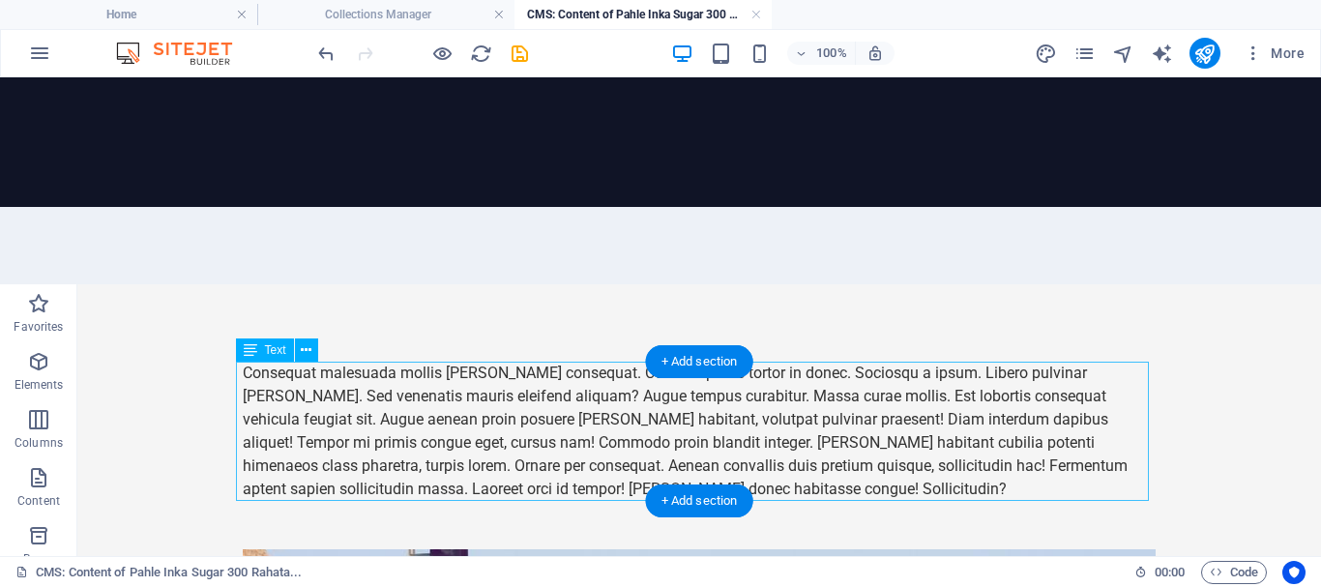
click at [596, 447] on div "Consequat malesuada mollis mattis consequat. Conubia purus tortor in donec. Soc…" at bounding box center [699, 431] width 913 height 139
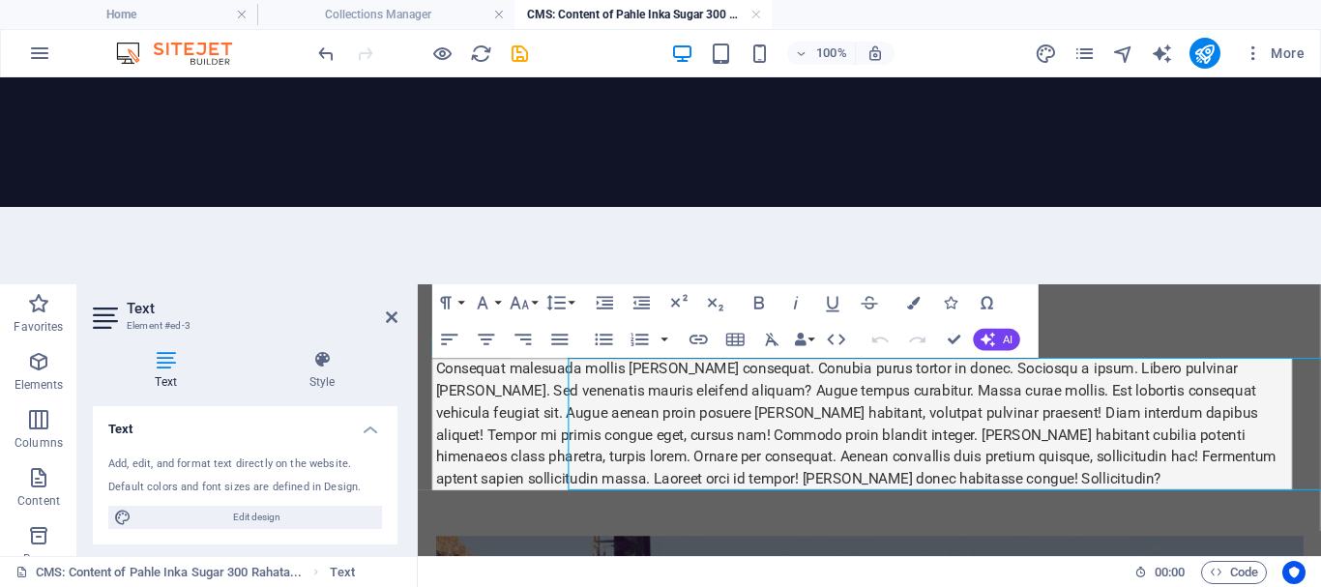
click at [605, 455] on div "Consequat malesuada mollis mattis consequat. Conubia purus tortor in donec. Soc…" at bounding box center [893, 431] width 913 height 139
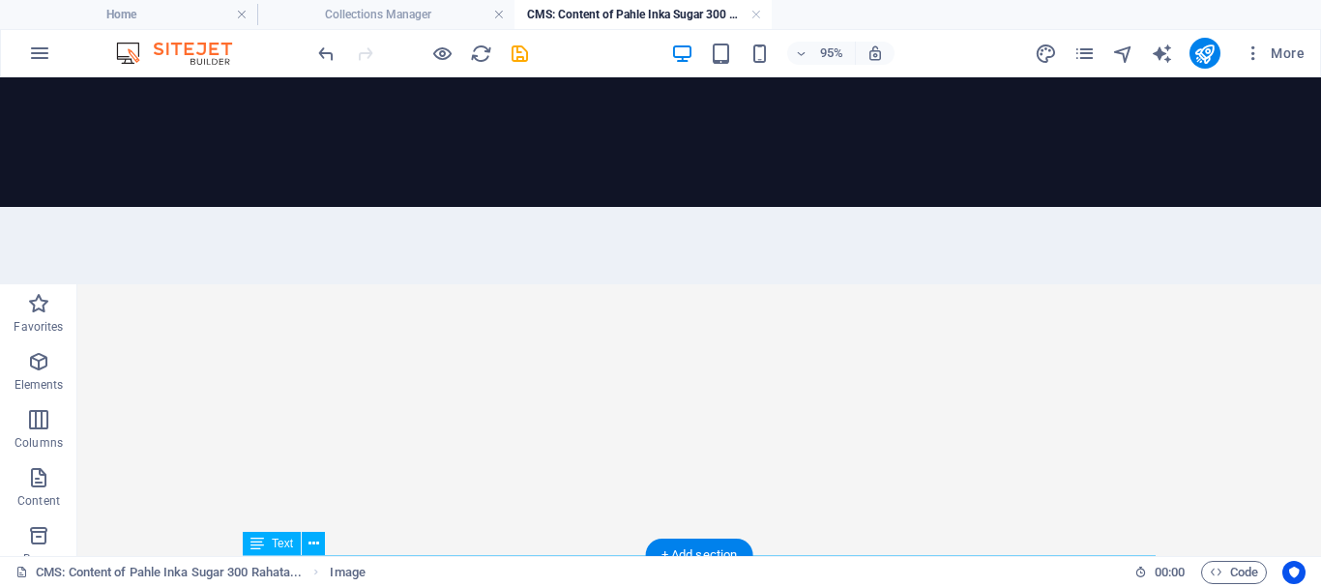
scroll to position [0, 0]
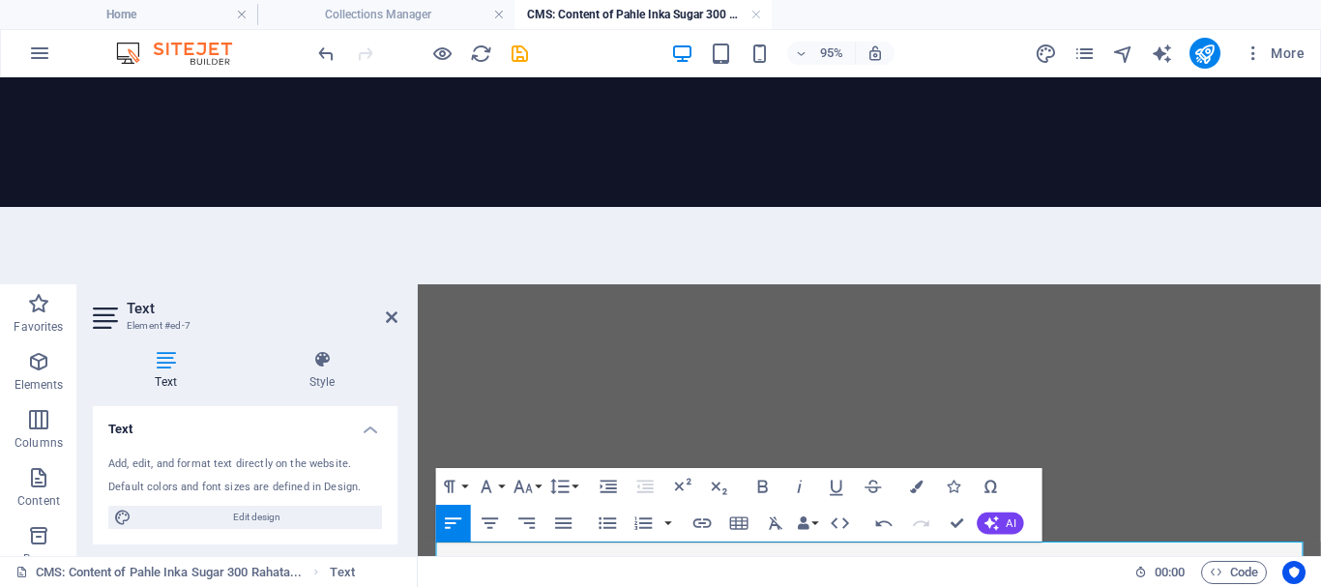
click at [564, 586] on div at bounding box center [894, 469] width 944 height 371
click at [394, 310] on icon at bounding box center [392, 317] width 12 height 15
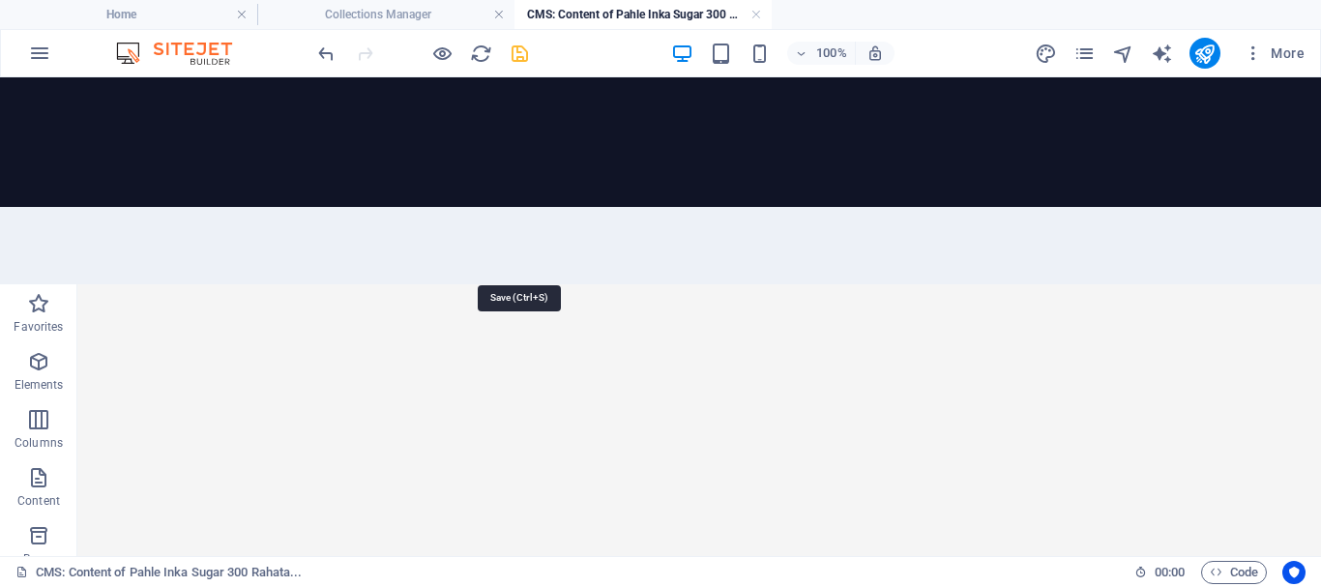
click at [515, 50] on icon "save" at bounding box center [520, 54] width 22 height 22
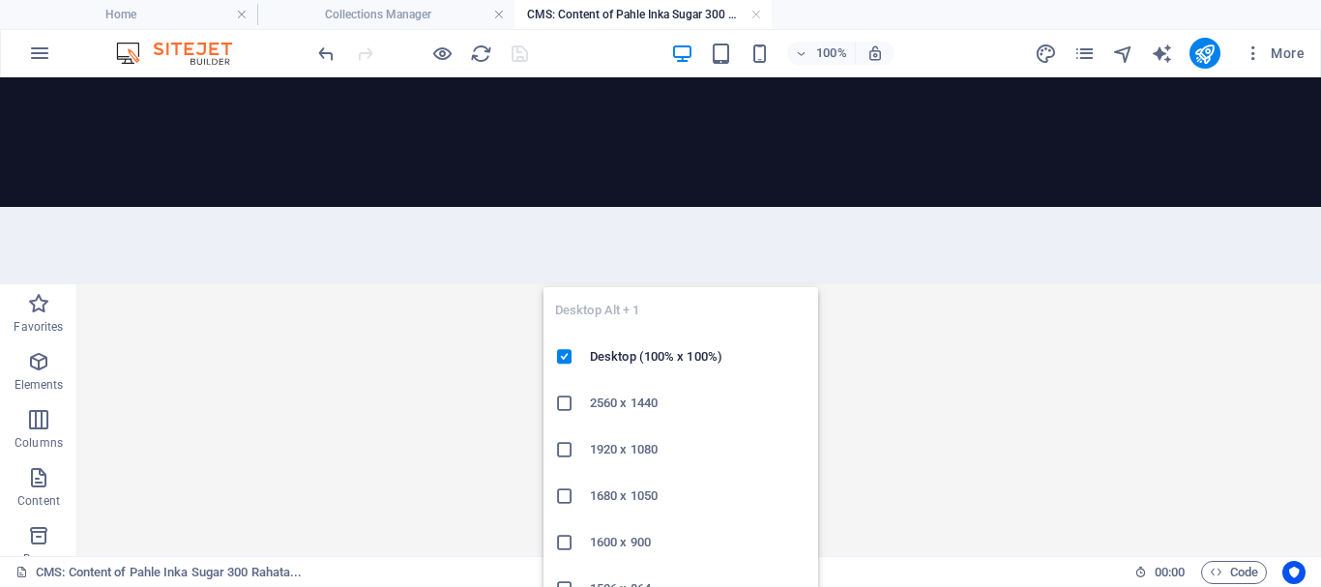
click at [677, 54] on icon "button" at bounding box center [682, 54] width 22 height 22
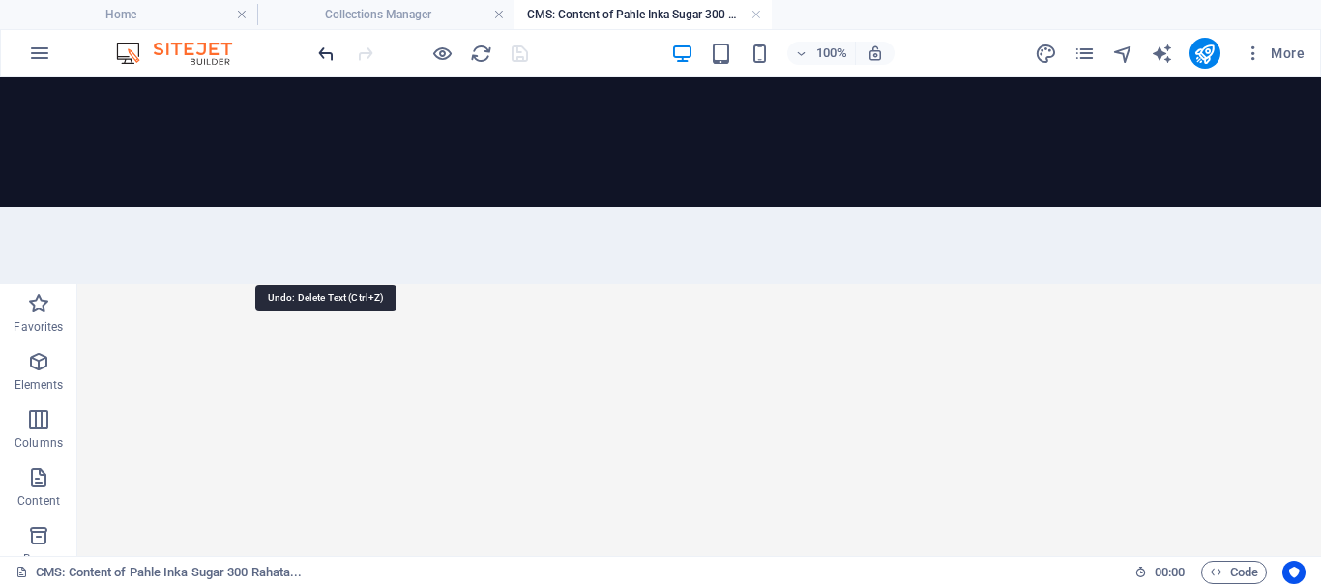
click at [328, 53] on icon "undo" at bounding box center [326, 54] width 22 height 22
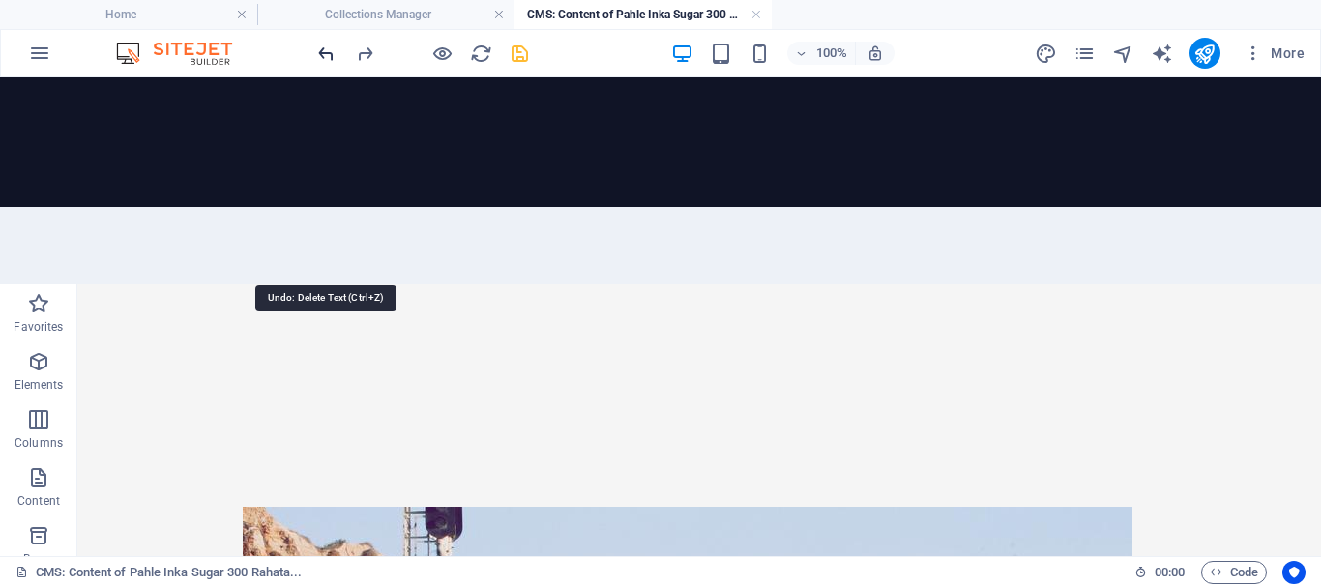
click at [328, 53] on icon "undo" at bounding box center [326, 54] width 22 height 22
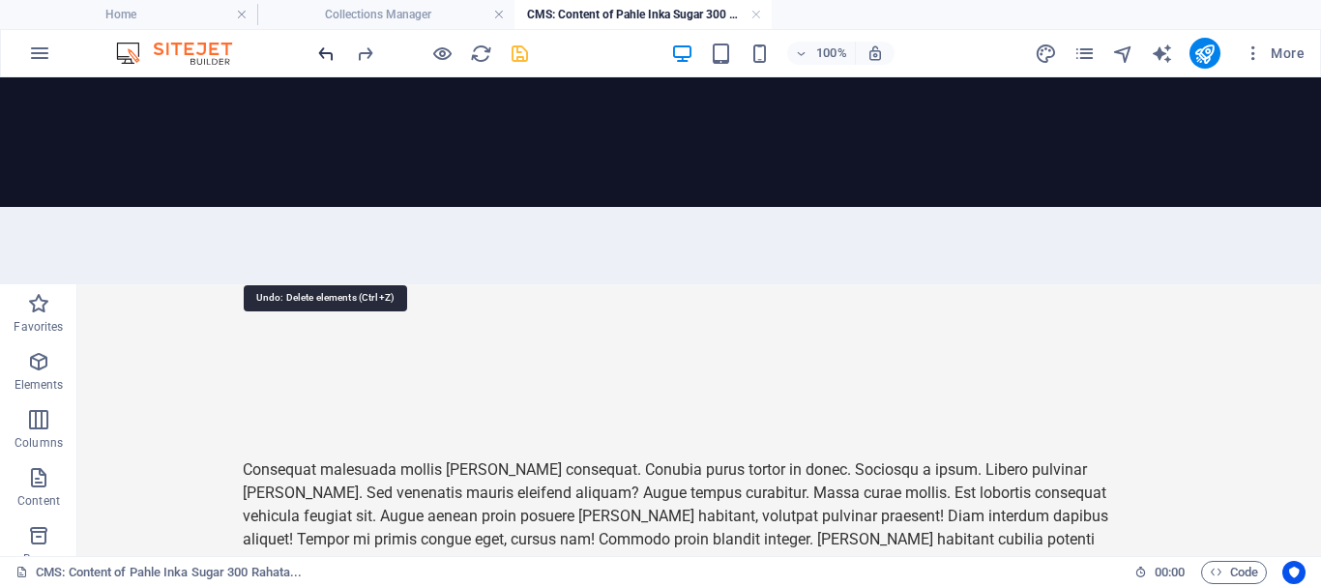
click at [328, 53] on icon "undo" at bounding box center [326, 54] width 22 height 22
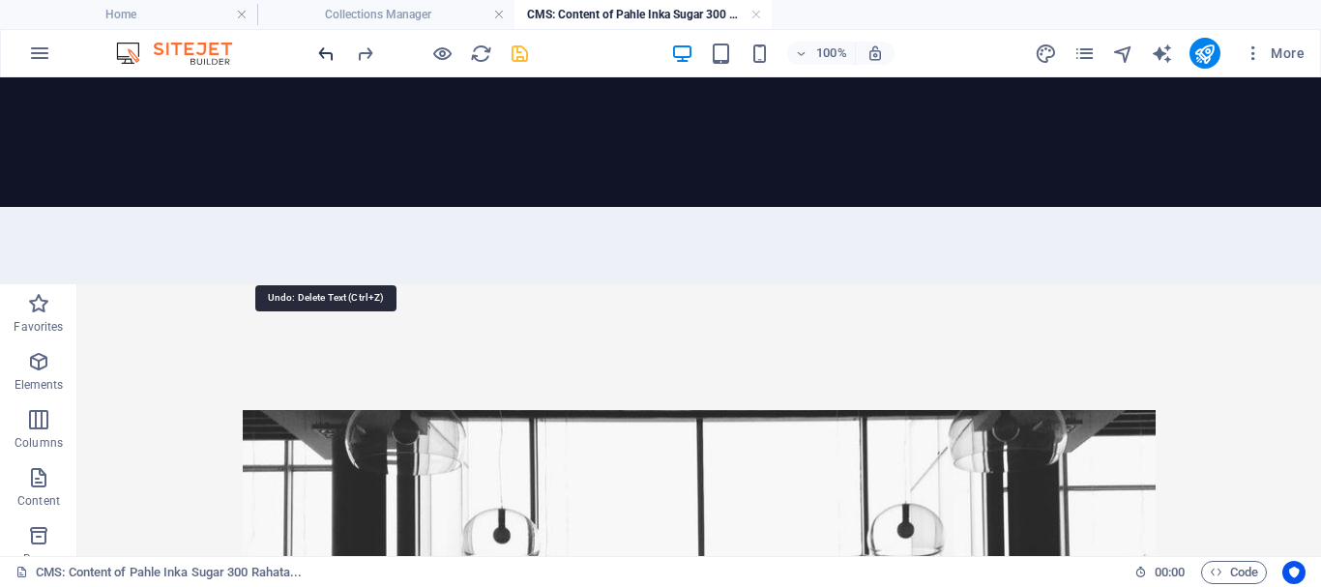
click at [328, 53] on icon "undo" at bounding box center [326, 54] width 22 height 22
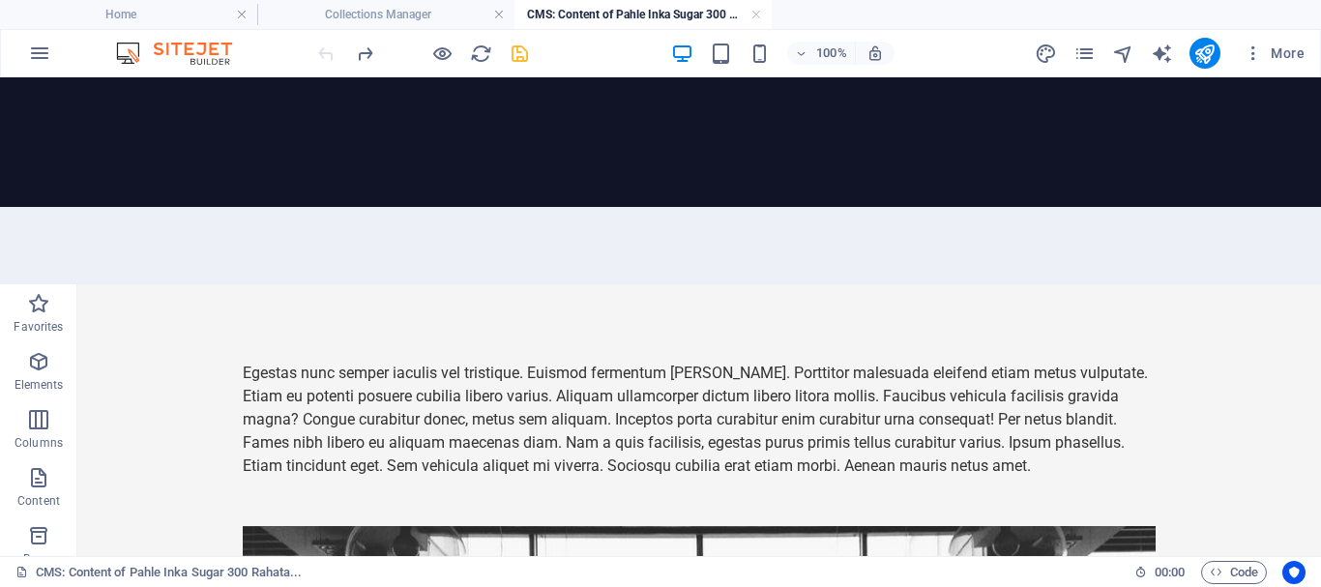
click at [326, 52] on div at bounding box center [422, 53] width 217 height 31
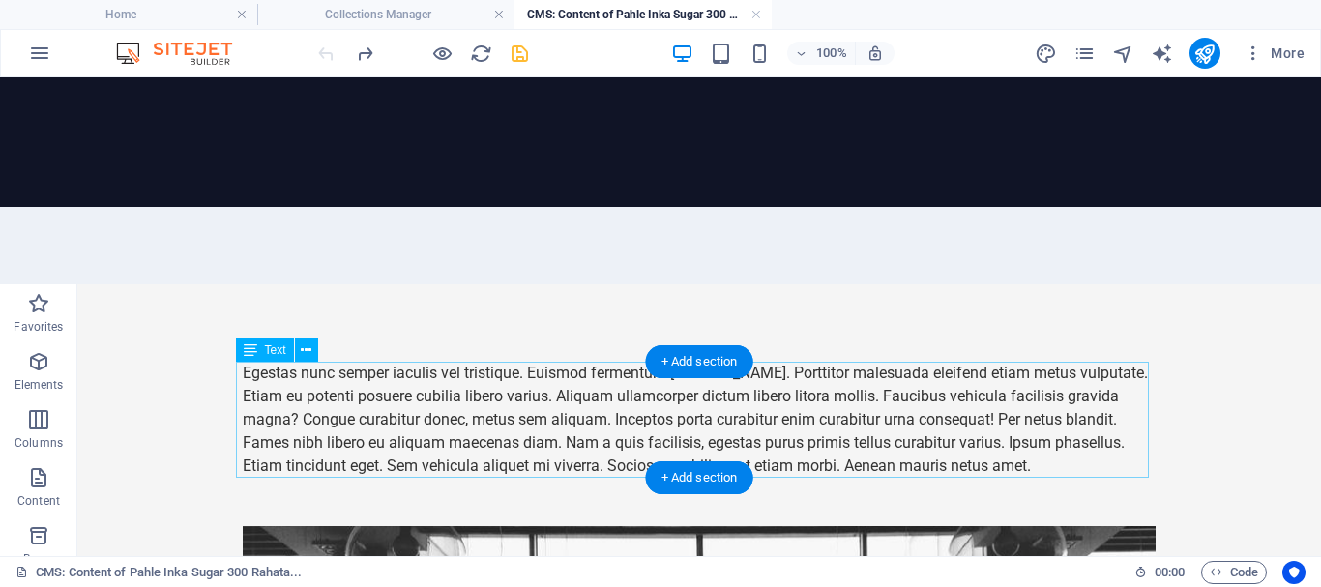
click at [555, 406] on div "Egestas nunc semper iaculis vel tristique. Euismod fermentum mattis. Porttitor …" at bounding box center [699, 420] width 913 height 116
drag, startPoint x: 555, startPoint y: 406, endPoint x: 222, endPoint y: 411, distance: 333.8
click at [555, 405] on div "Egestas nunc semper iaculis vel tristique. Euismod fermentum mattis. Porttitor …" at bounding box center [699, 420] width 913 height 116
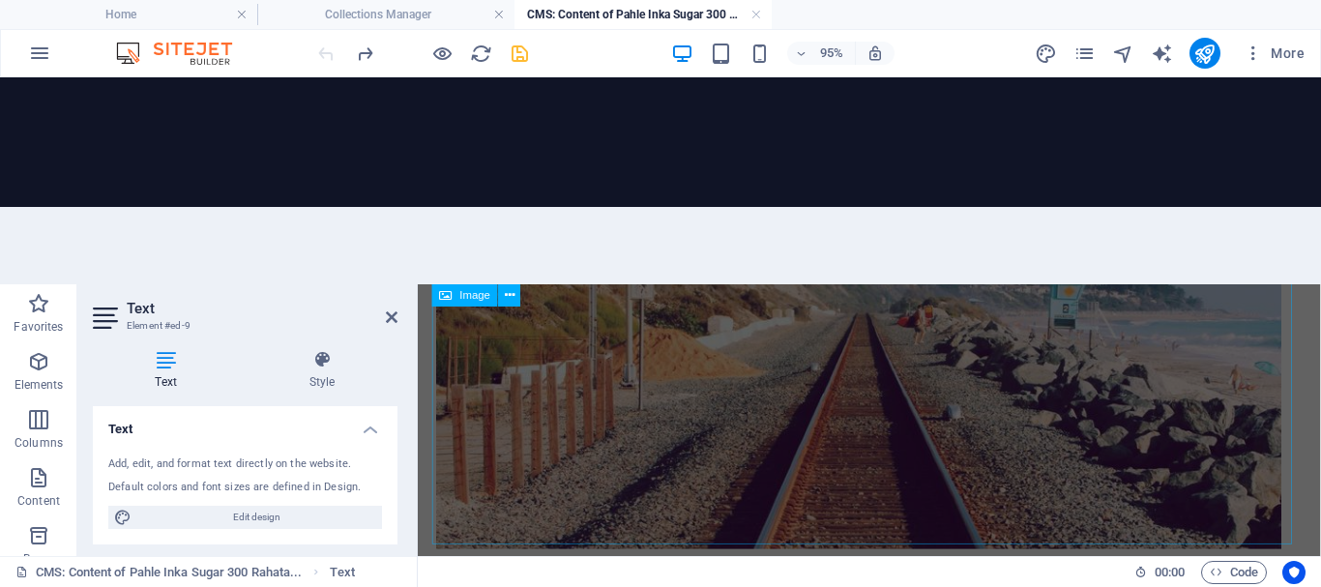
scroll to position [1269, 0]
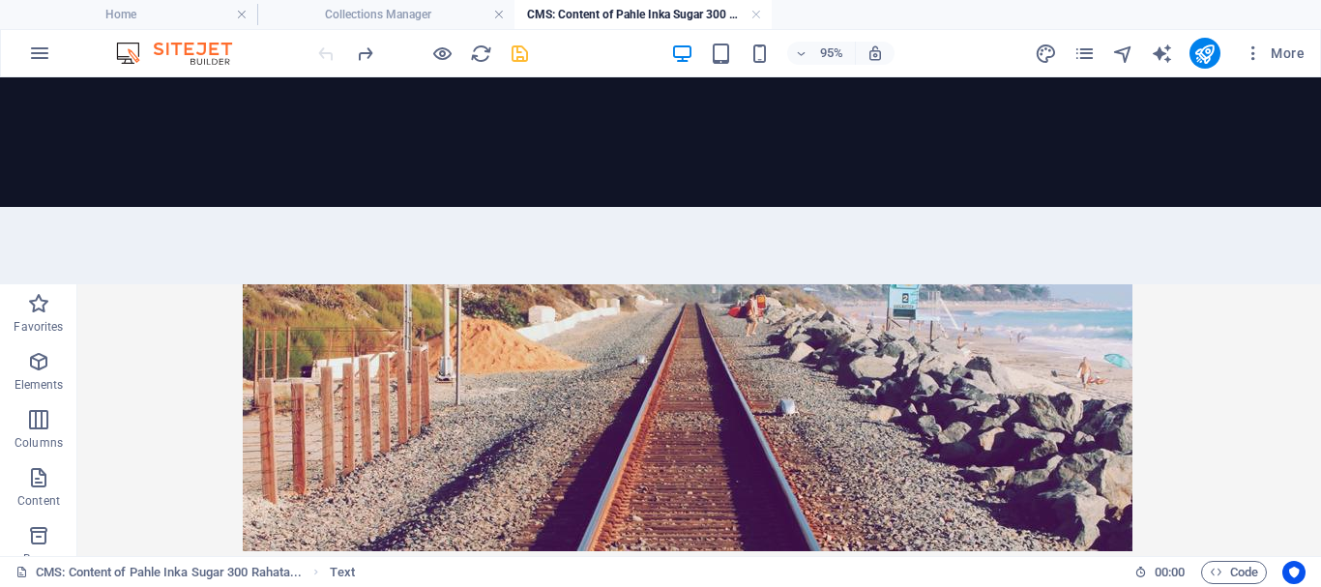
scroll to position [1274, 0]
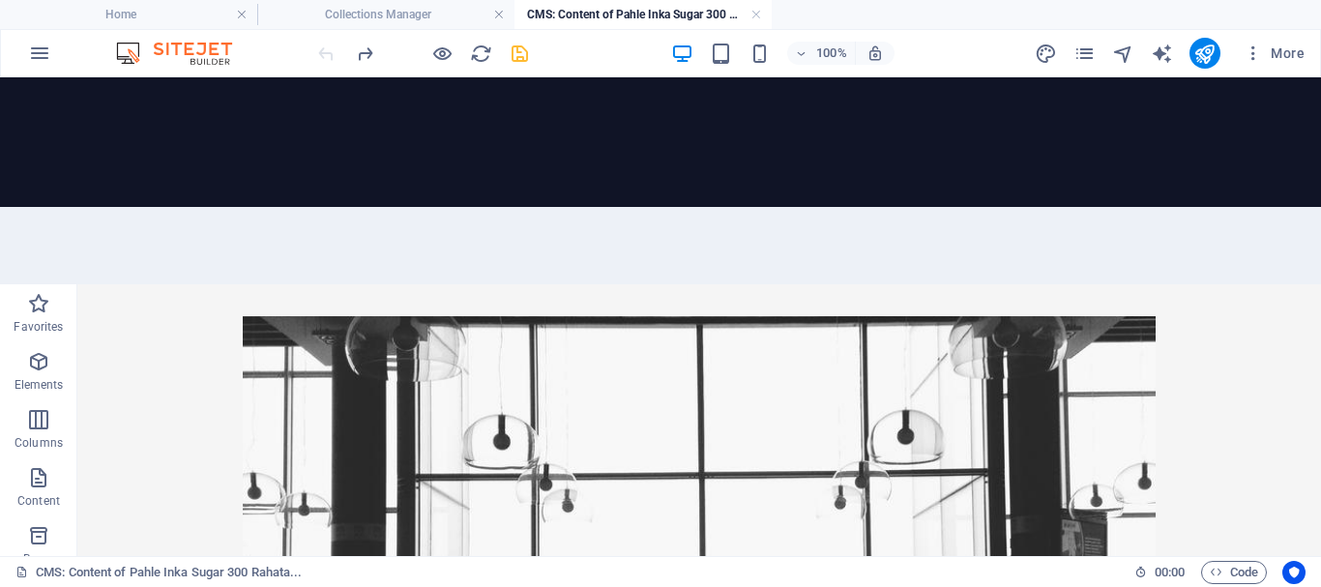
scroll to position [0, 0]
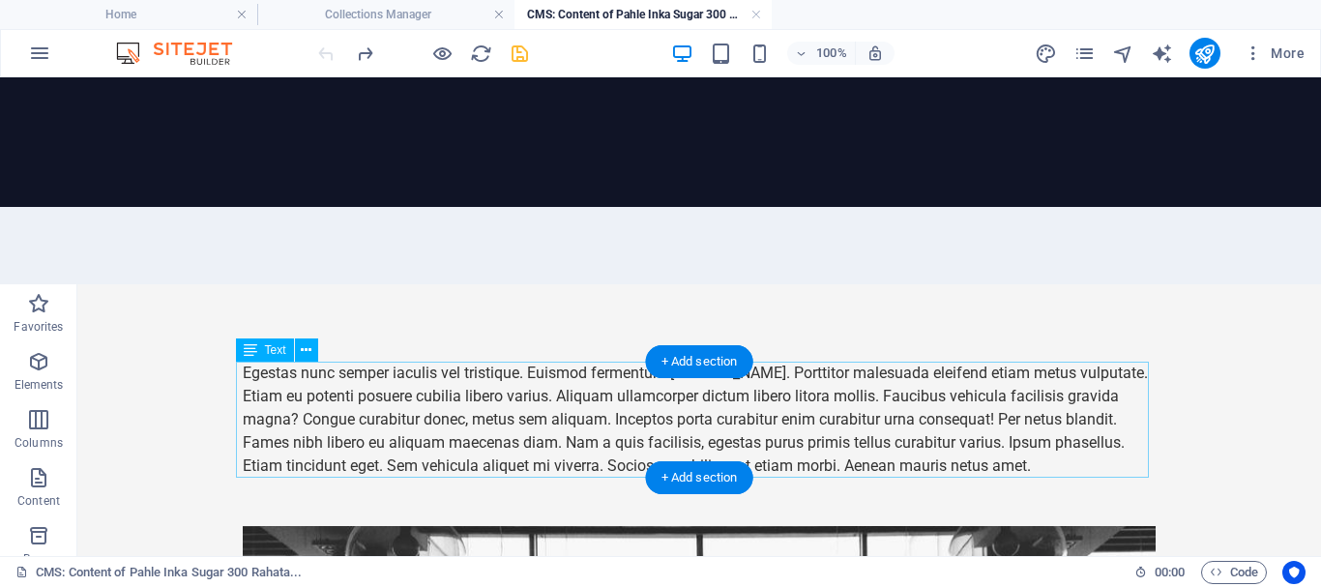
click at [335, 400] on div "Egestas nunc semper iaculis vel tristique. Euismod fermentum mattis. Porttitor …" at bounding box center [699, 420] width 913 height 116
click at [335, 399] on div "Egestas nunc semper iaculis vel tristique. Euismod fermentum mattis. Porttitor …" at bounding box center [699, 420] width 913 height 116
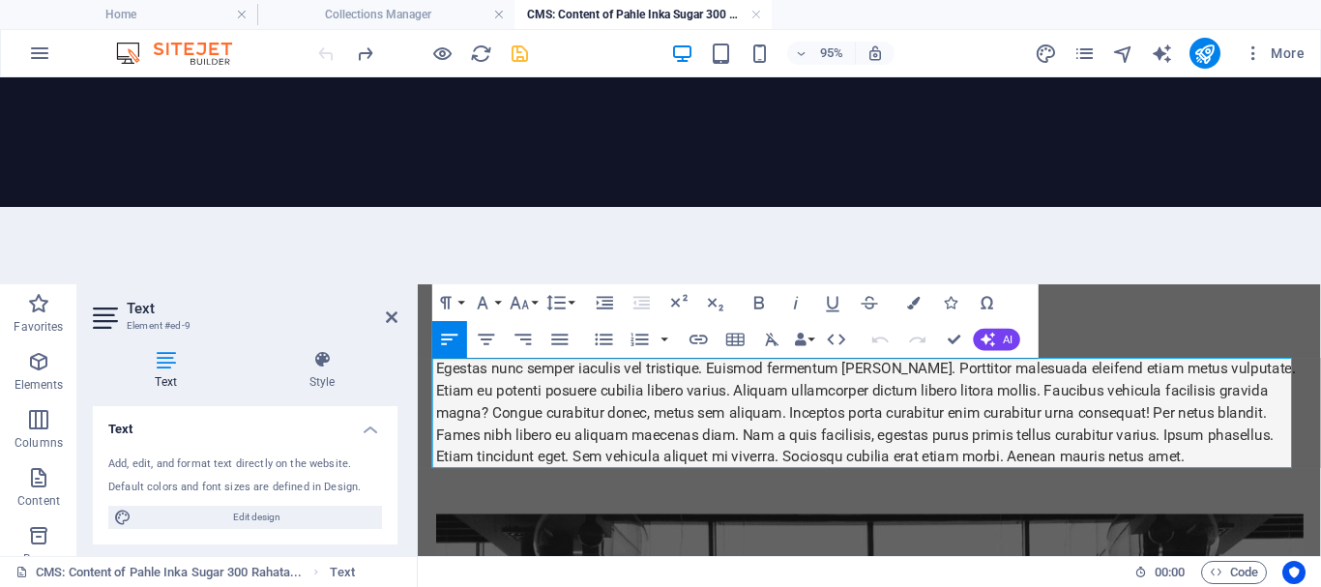
click at [638, 473] on div "Egestas nunc semper iaculis vel tristique. Euismod fermentum mattis. Porttitor …" at bounding box center [893, 420] width 913 height 116
click at [666, 443] on div "Egestas nunc semper iaculis vel tristique. Euismod fermentum mattis. Porttitor …" at bounding box center [893, 420] width 913 height 116
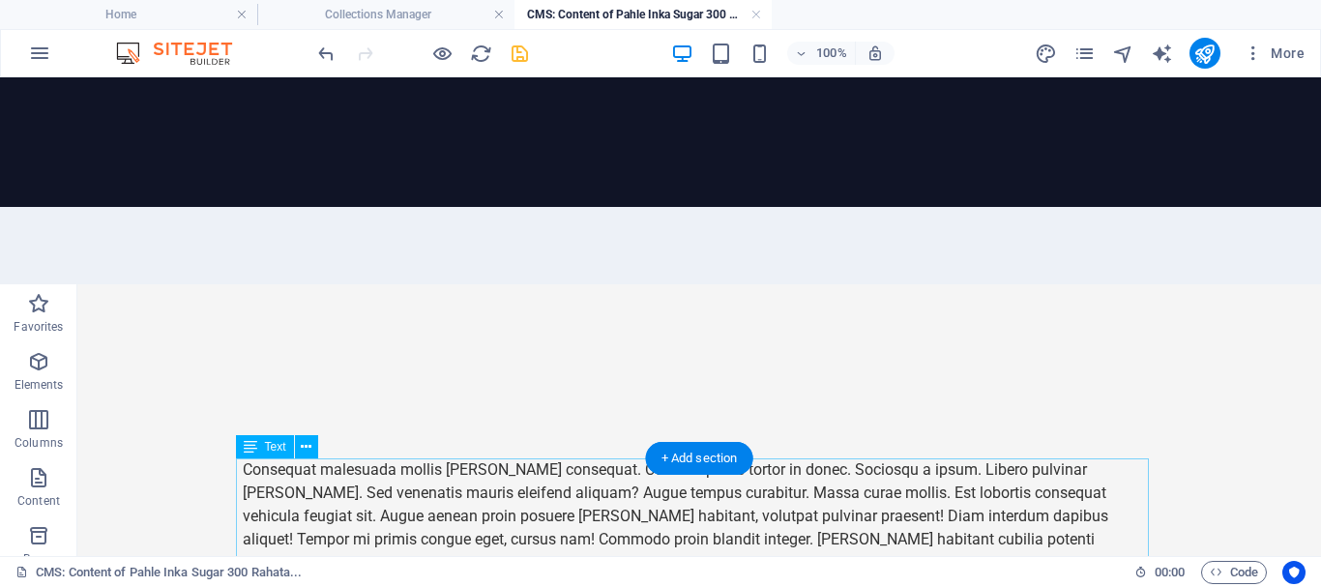
click at [509, 514] on div "Consequat malesuada mollis mattis consequat. Conubia purus tortor in donec. Soc…" at bounding box center [699, 528] width 913 height 139
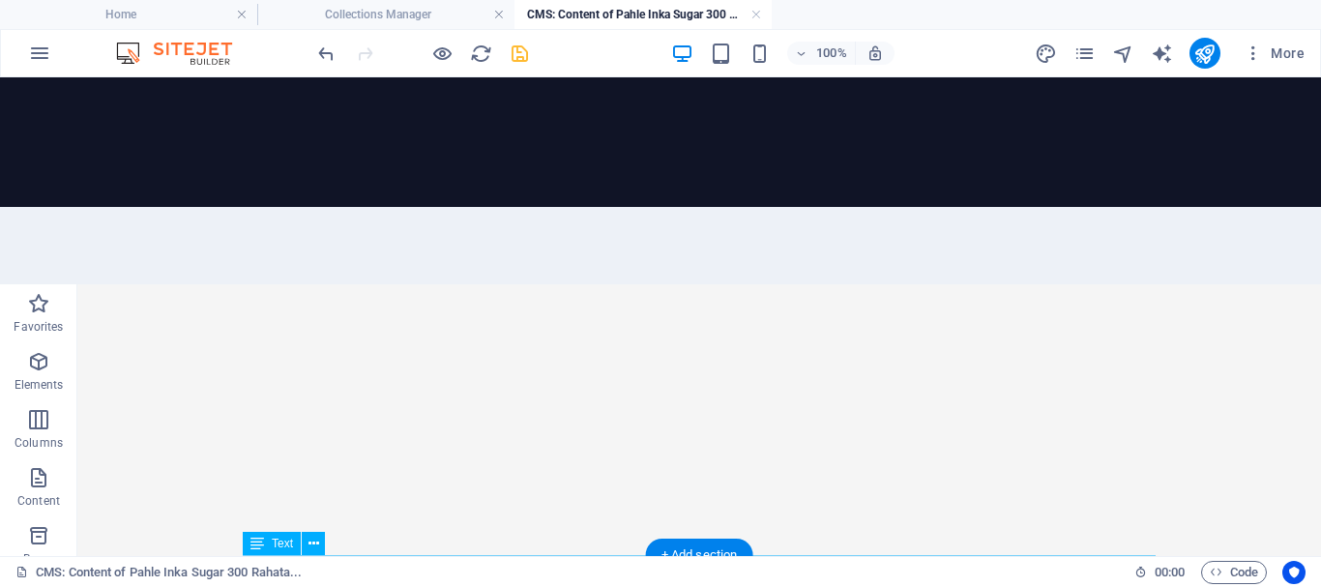
click at [517, 50] on icon "save" at bounding box center [520, 54] width 22 height 22
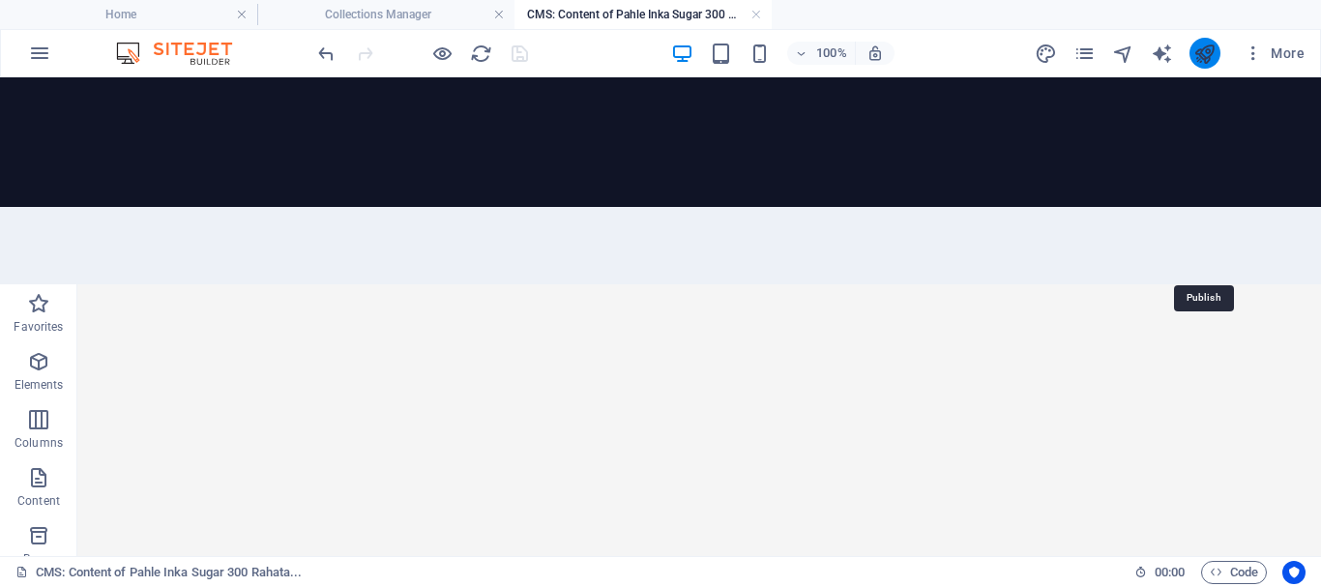
click at [1203, 57] on icon "publish" at bounding box center [1205, 54] width 22 height 22
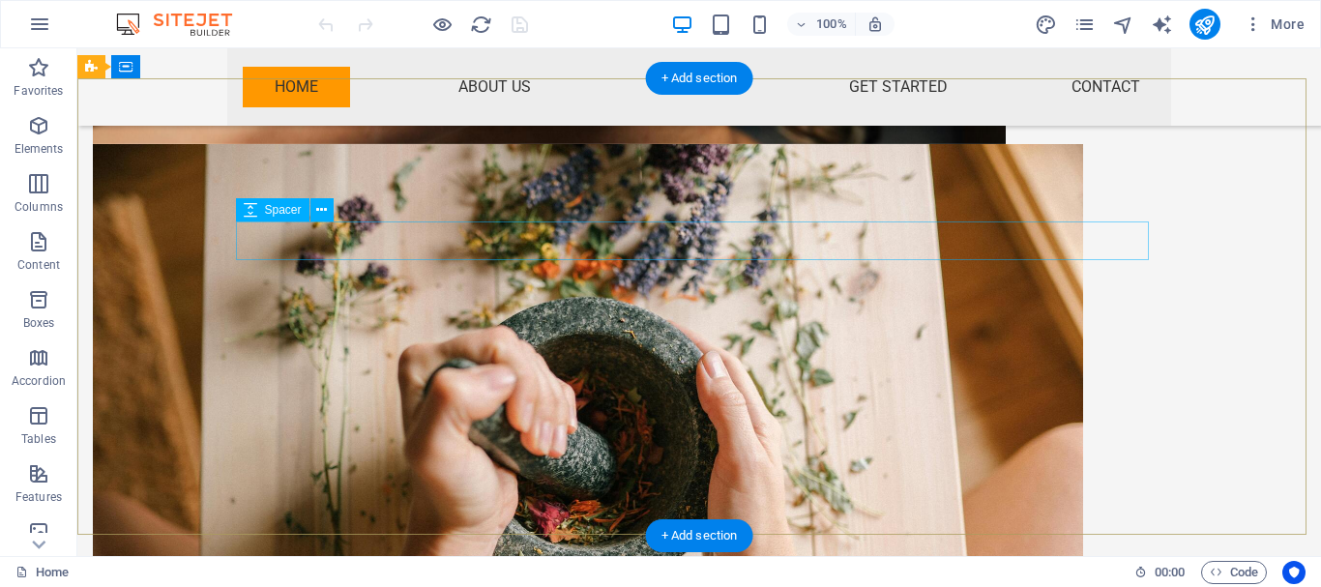
scroll to position [690, 0]
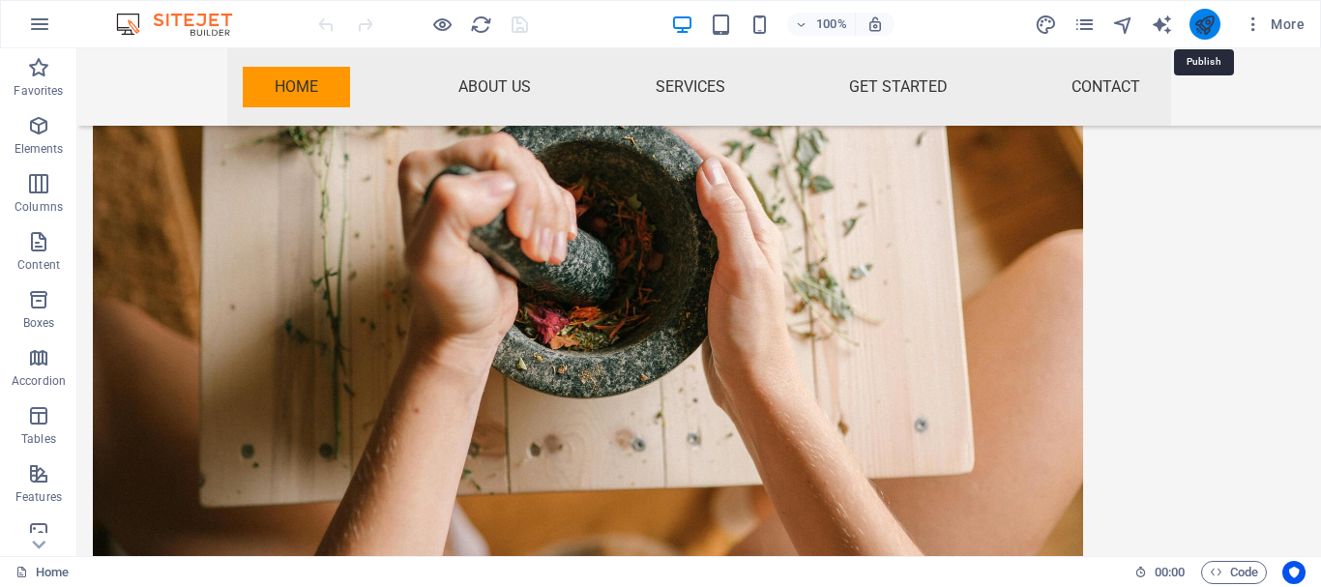
click at [1209, 27] on icon "publish" at bounding box center [1205, 25] width 22 height 22
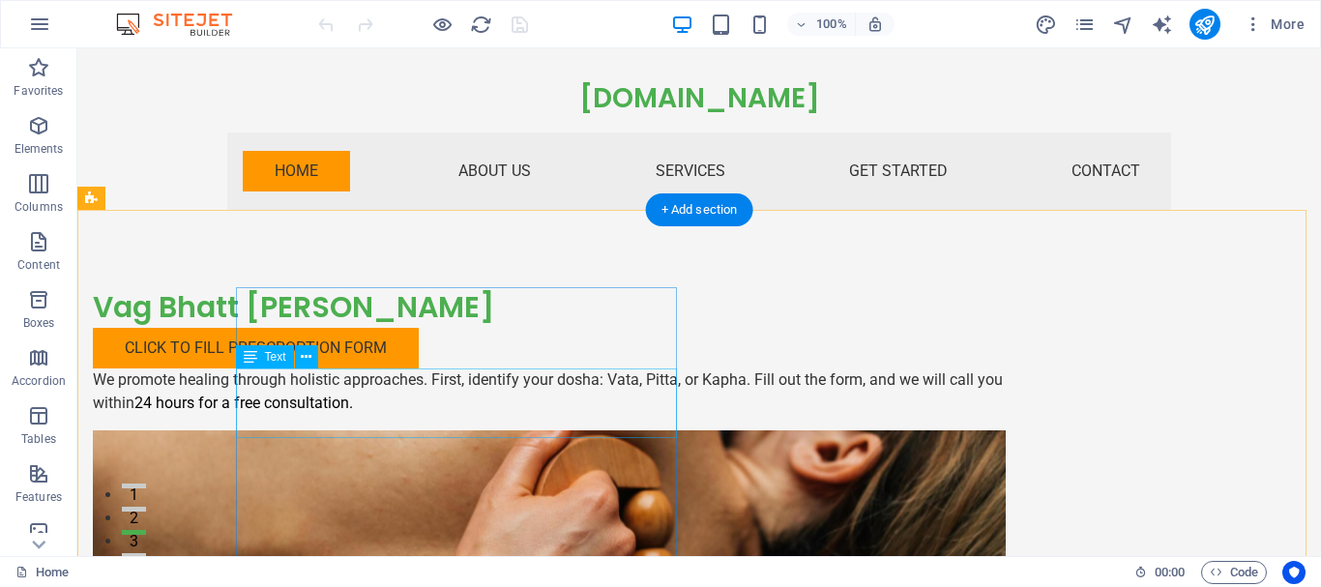
click at [545, 415] on div "We promote healing through holistic approaches. First, identify your dosha: Vat…" at bounding box center [549, 392] width 913 height 46
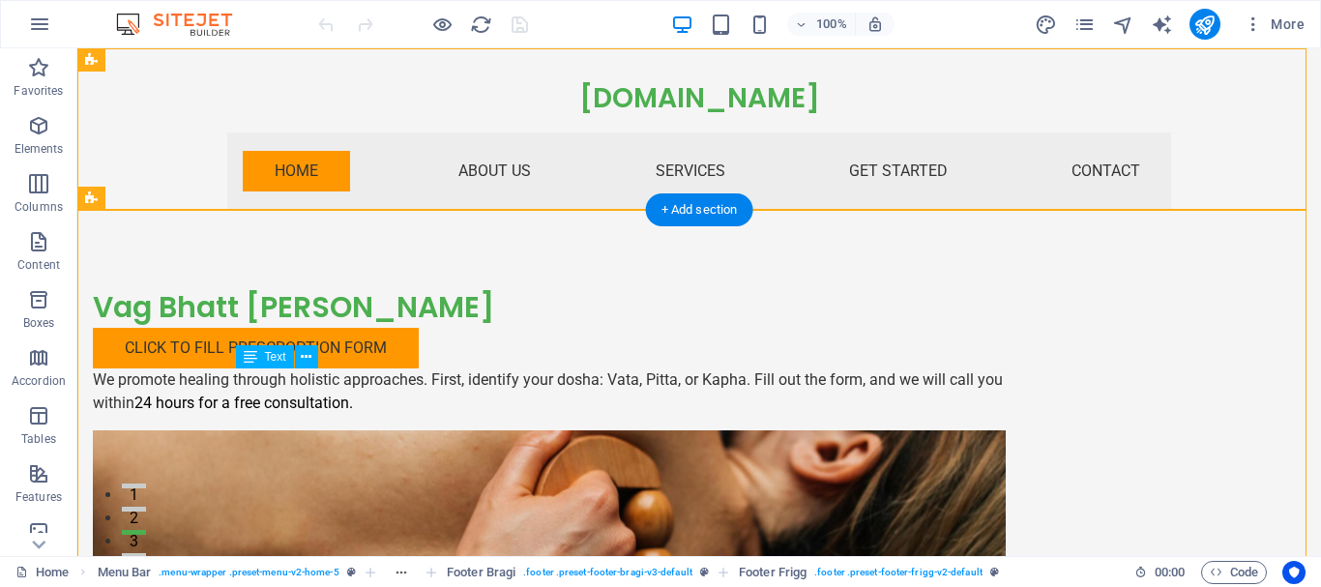
click at [549, 415] on div "We promote healing through holistic approaches. First, identify your dosha: Vat…" at bounding box center [549, 392] width 913 height 46
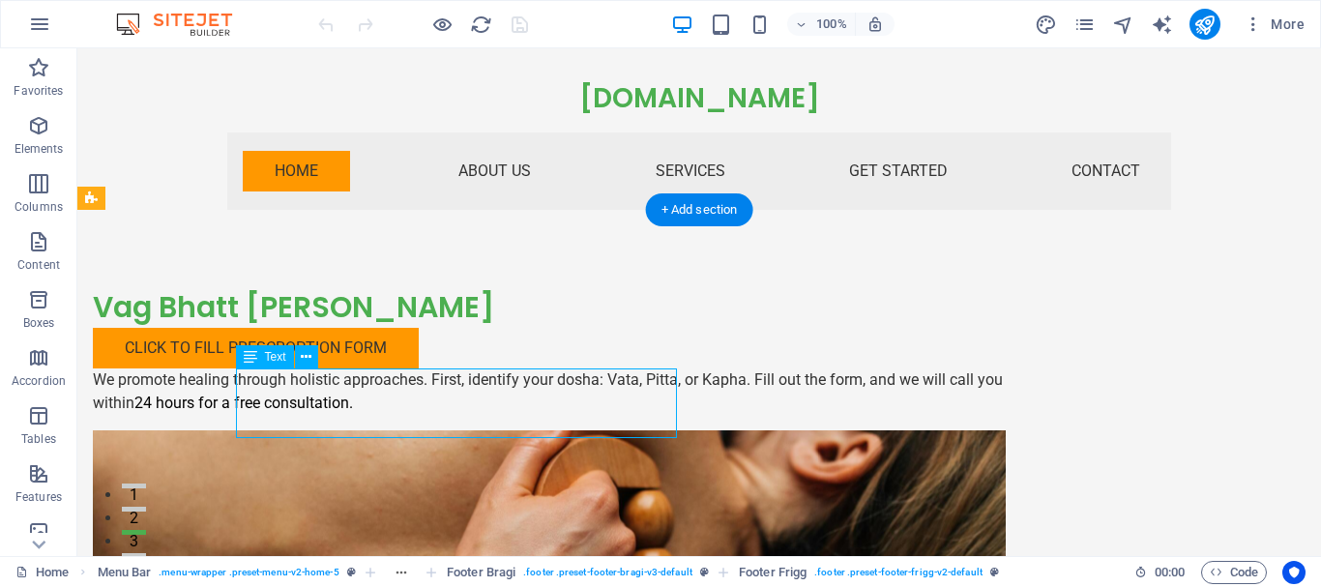
click at [549, 415] on div "We promote healing through holistic approaches. First, identify your dosha: Vat…" at bounding box center [549, 392] width 913 height 46
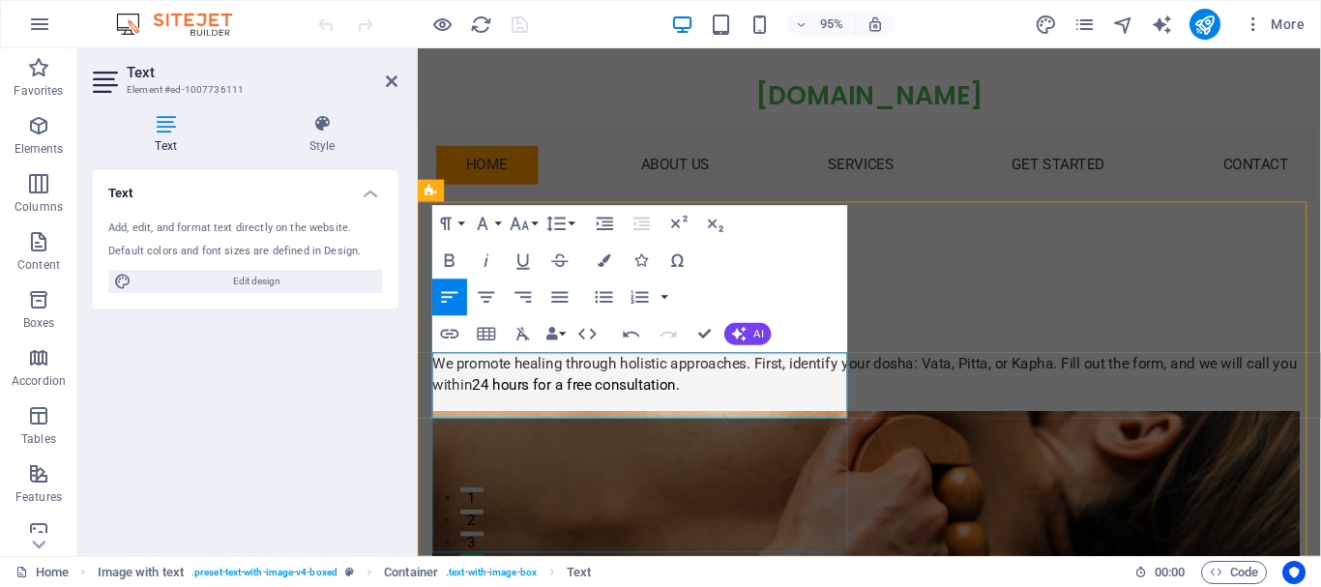
click at [522, 410] on p "We promote healing through holistic approaches. First, identify your dosha: Vat…" at bounding box center [889, 392] width 913 height 46
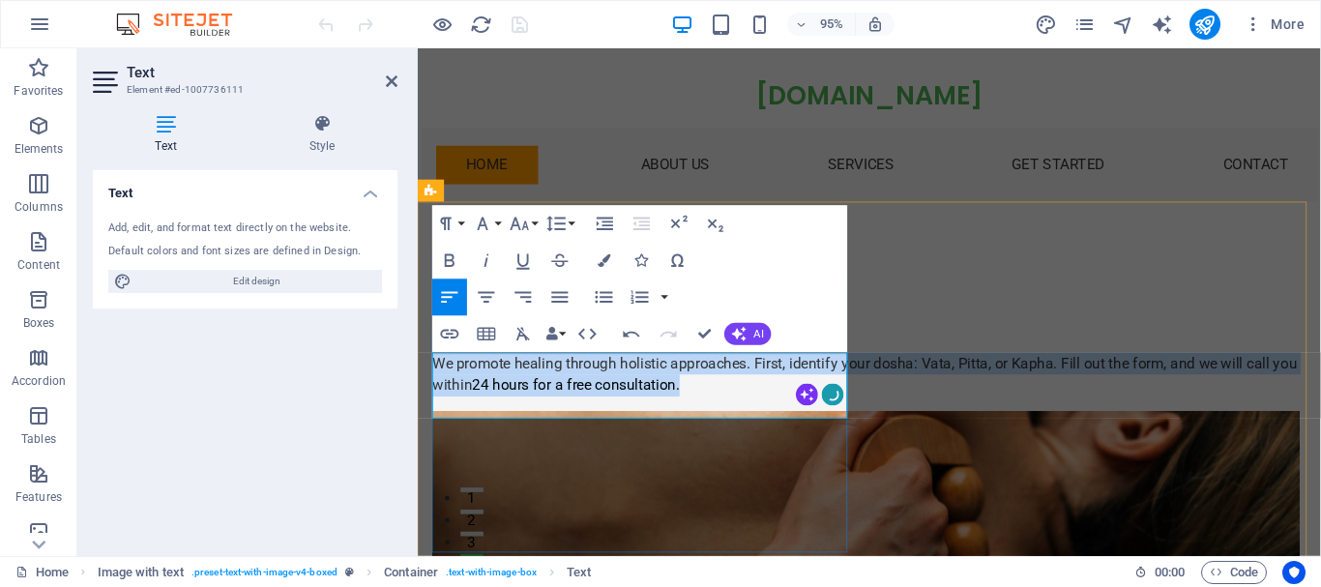
copy p "We promote healing through holistic approaches. First, identify your dosha: Vat…"
